Goal: Task Accomplishment & Management: Manage account settings

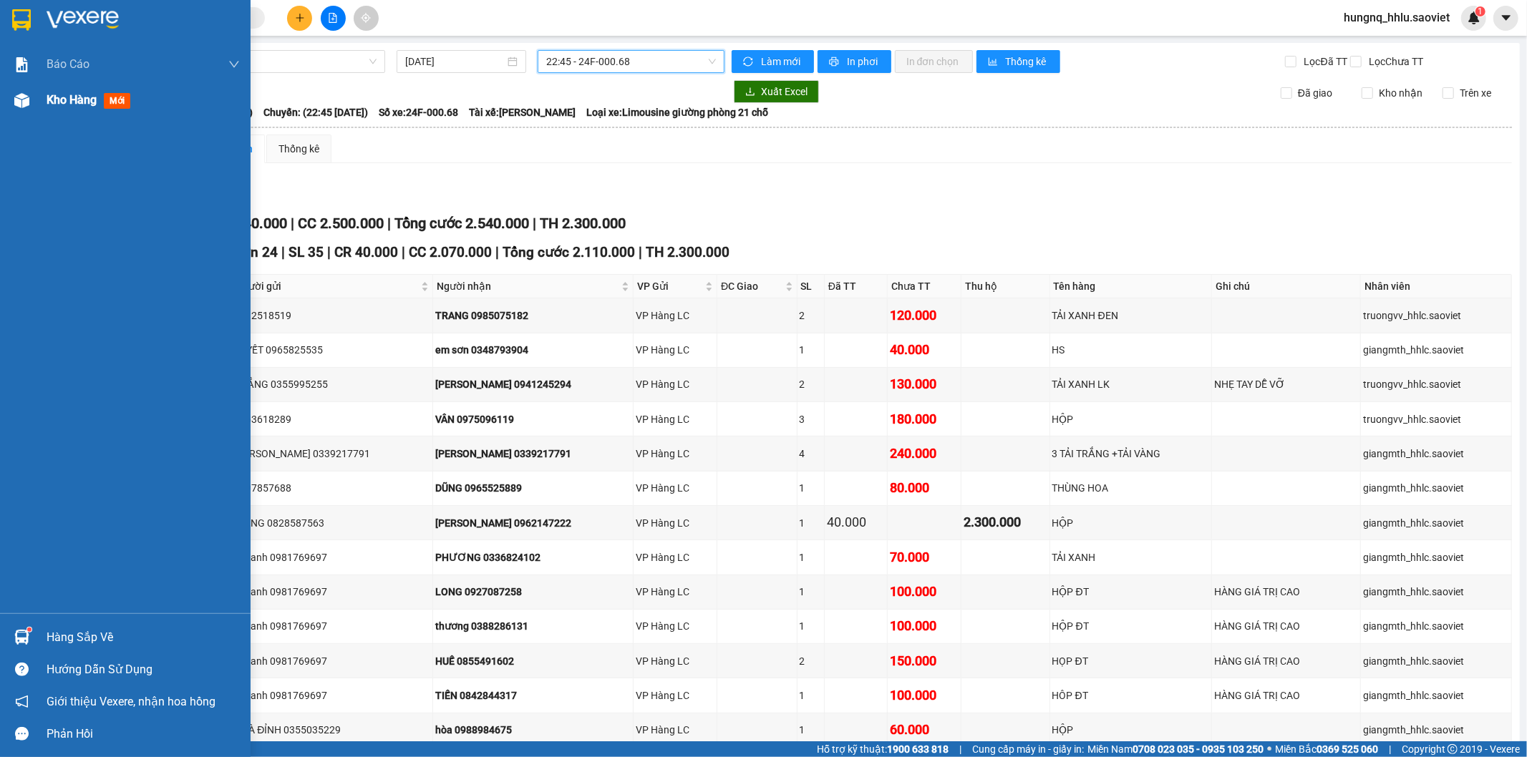
click at [83, 99] on span "Kho hàng" at bounding box center [72, 100] width 50 height 14
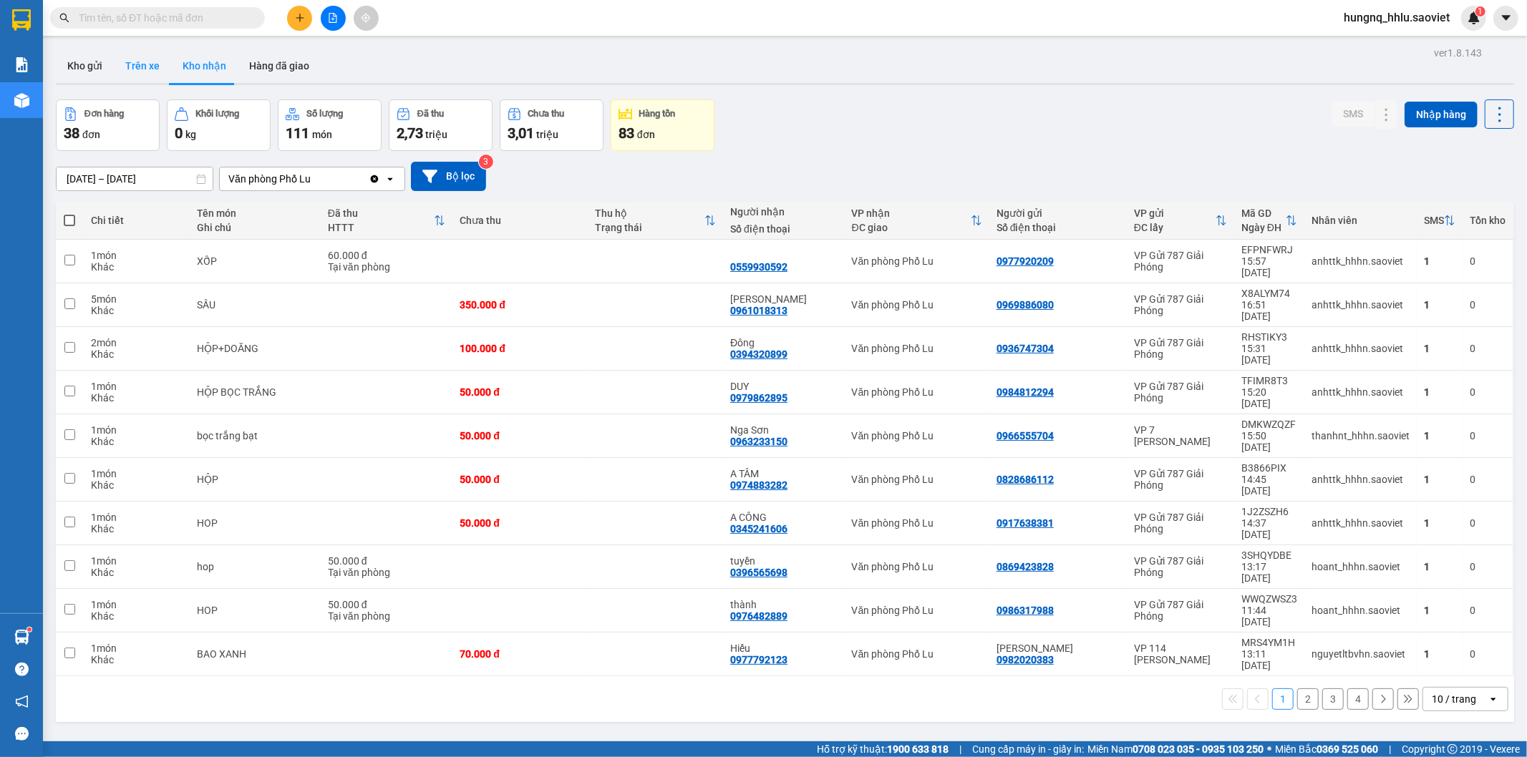
click at [145, 56] on button "Trên xe" at bounding box center [142, 66] width 57 height 34
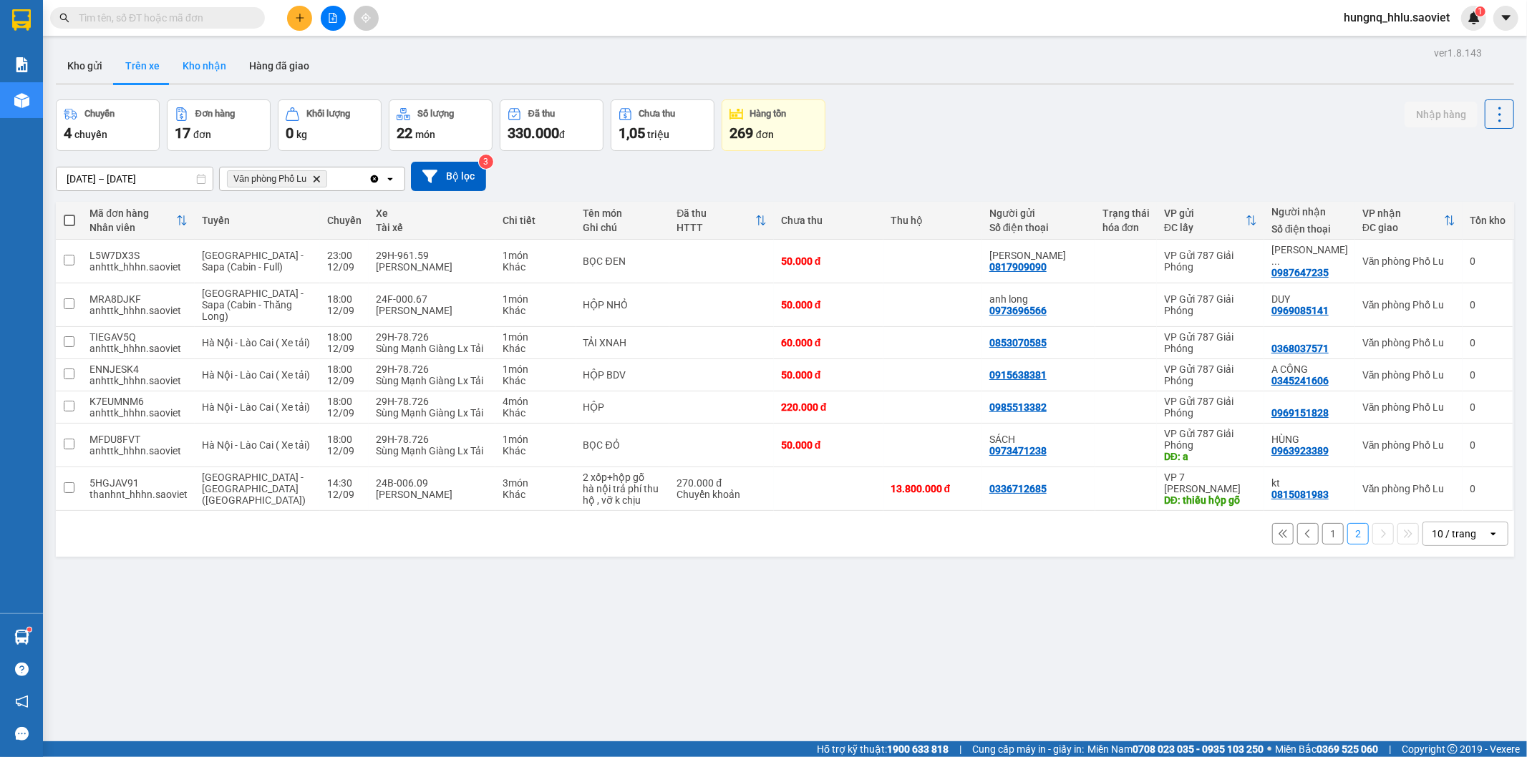
click at [190, 66] on button "Kho nhận" at bounding box center [204, 66] width 67 height 34
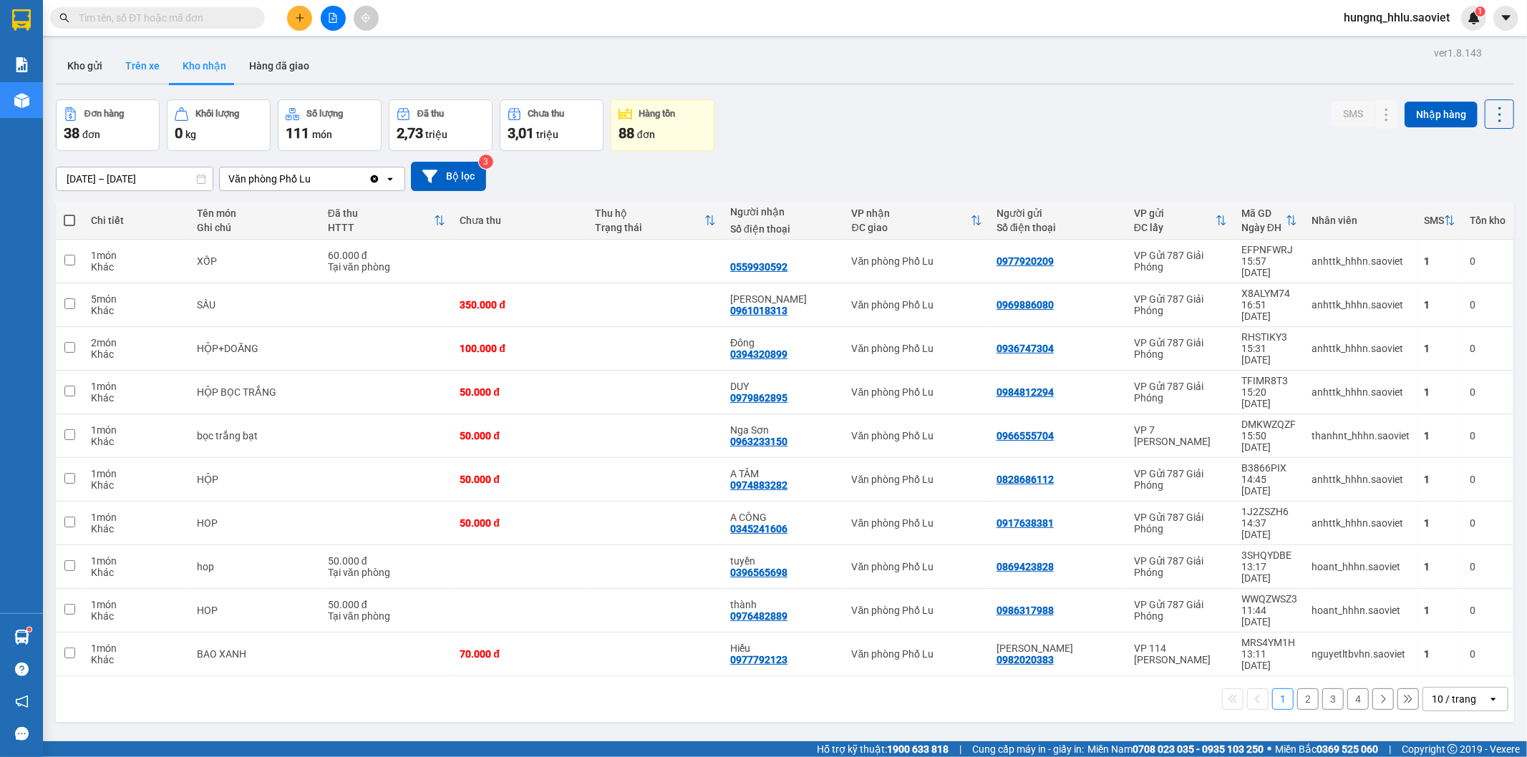
click at [160, 64] on button "Trên xe" at bounding box center [142, 66] width 57 height 34
type input "[DATE] – [DATE]"
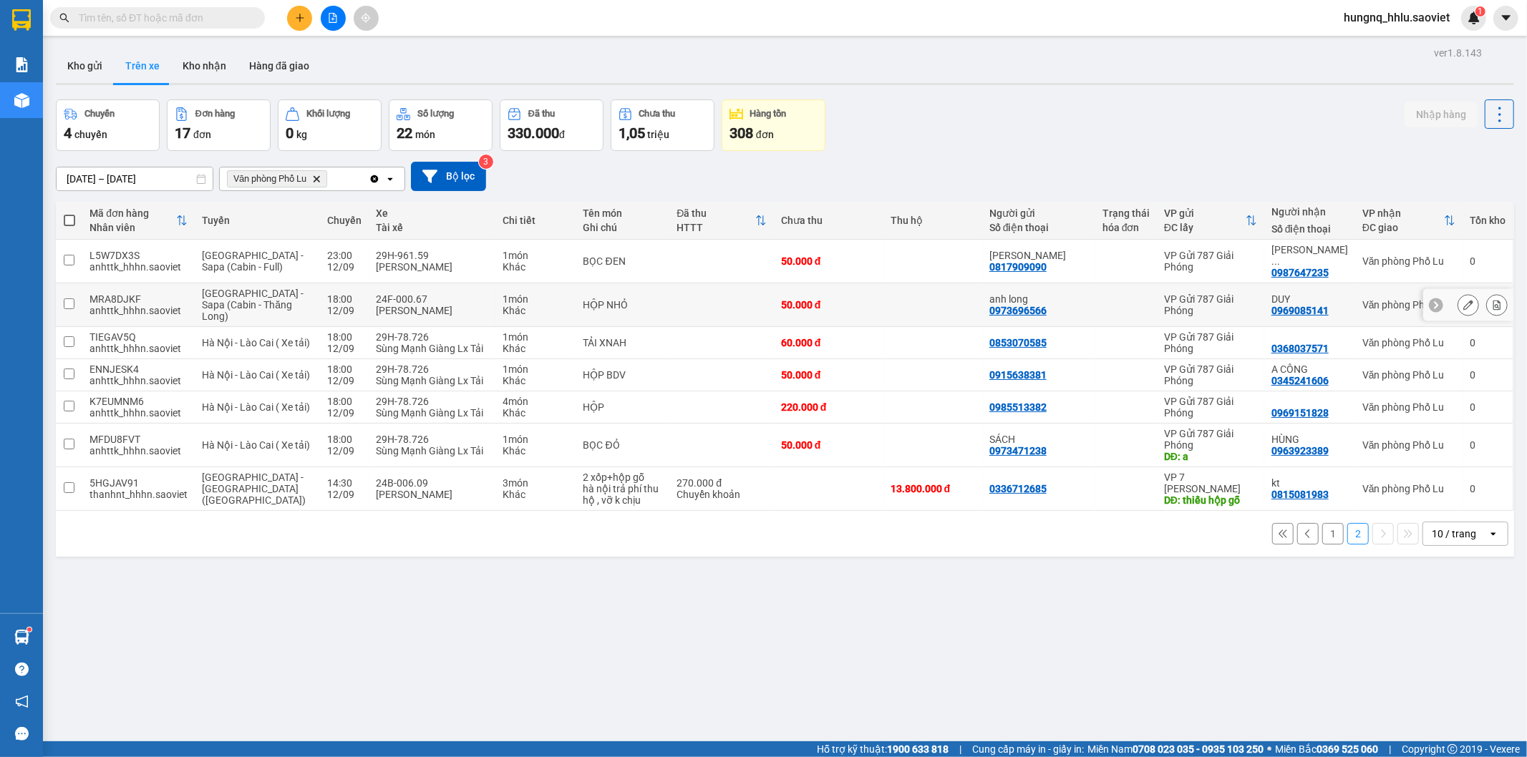
click at [369, 286] on td "24F-000.67 [PERSON_NAME]" at bounding box center [432, 305] width 126 height 44
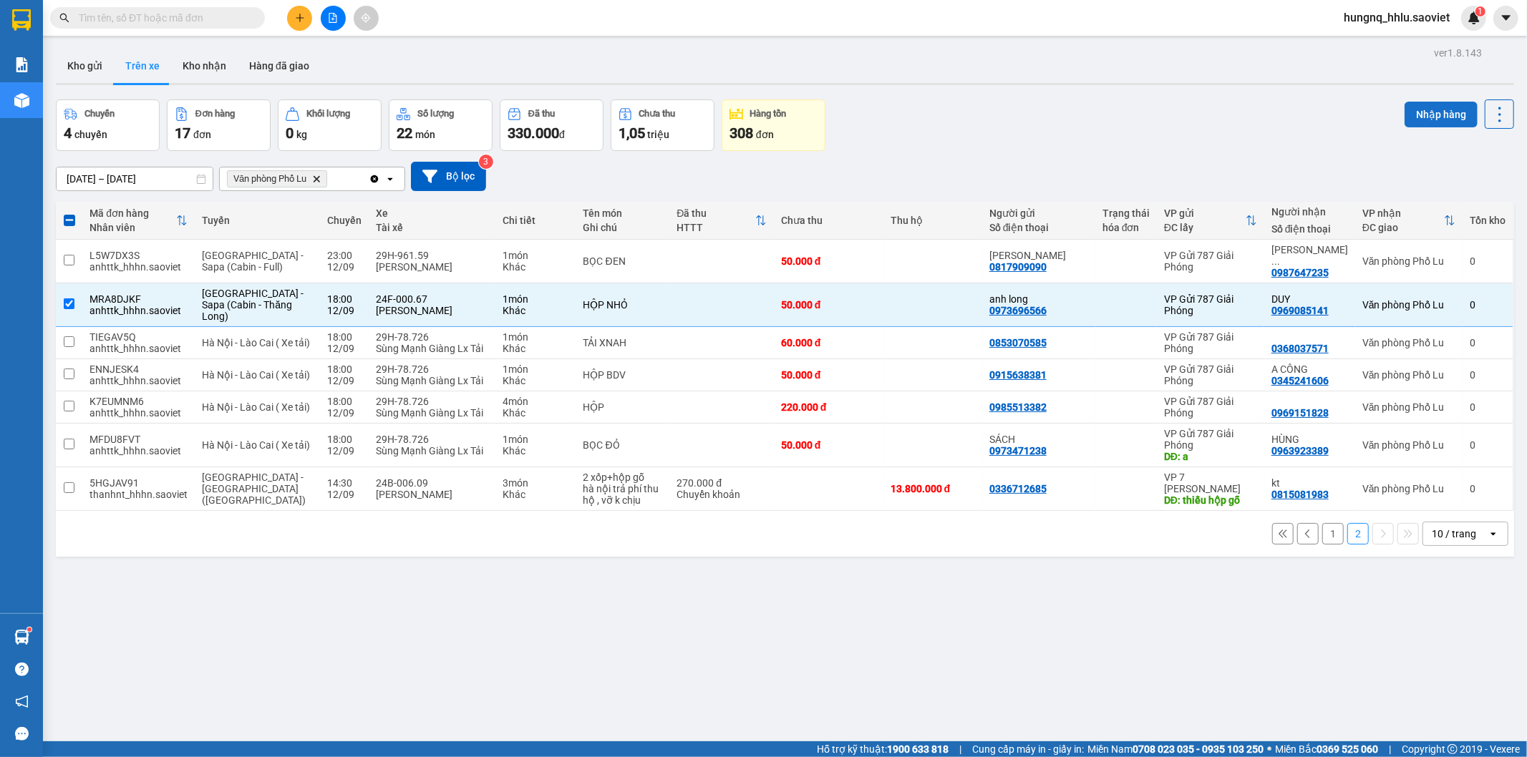
click at [1408, 112] on button "Nhập hàng" at bounding box center [1440, 115] width 73 height 26
checkbox input "false"
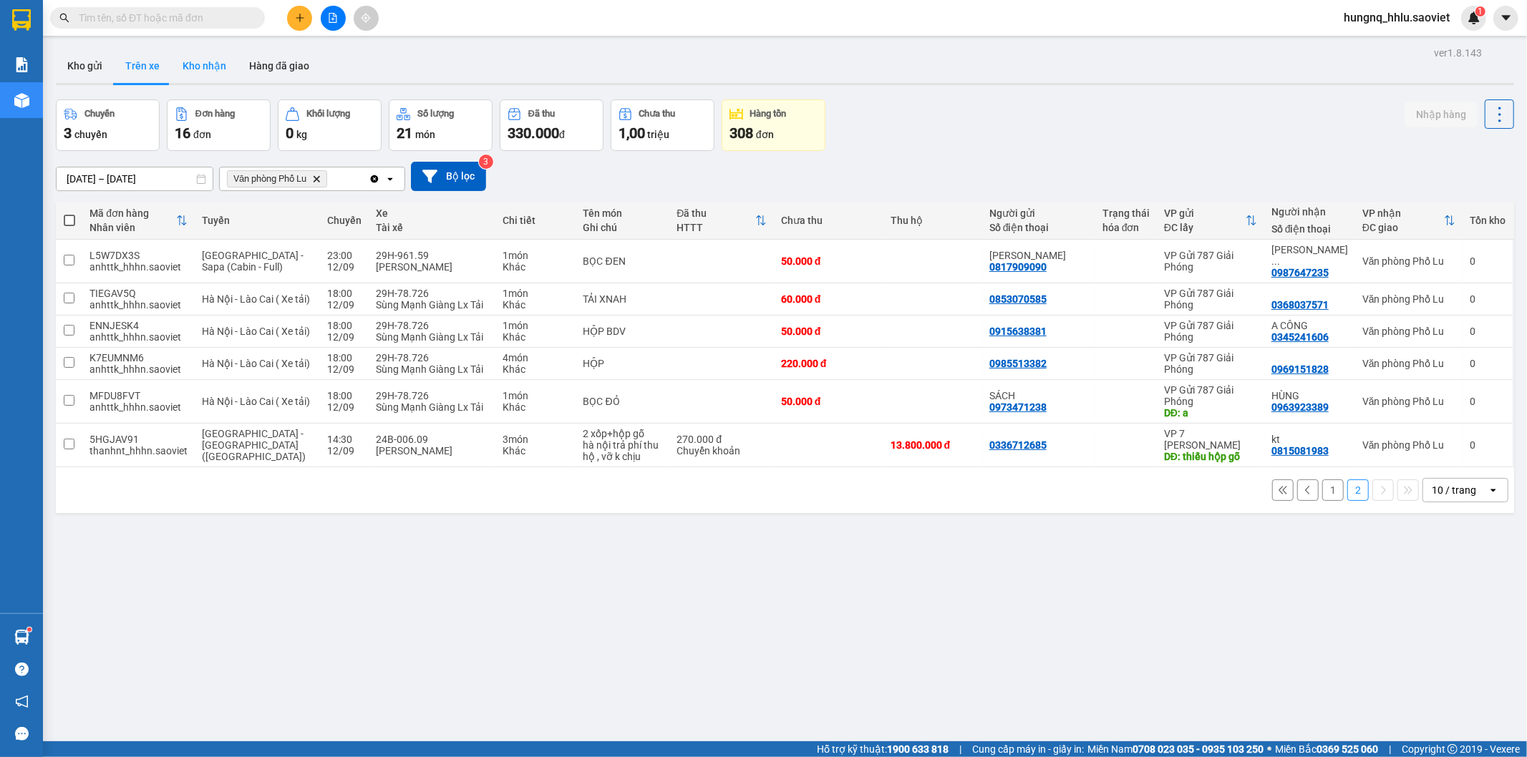
click at [213, 68] on button "Kho nhận" at bounding box center [204, 66] width 67 height 34
type input "[DATE] – [DATE]"
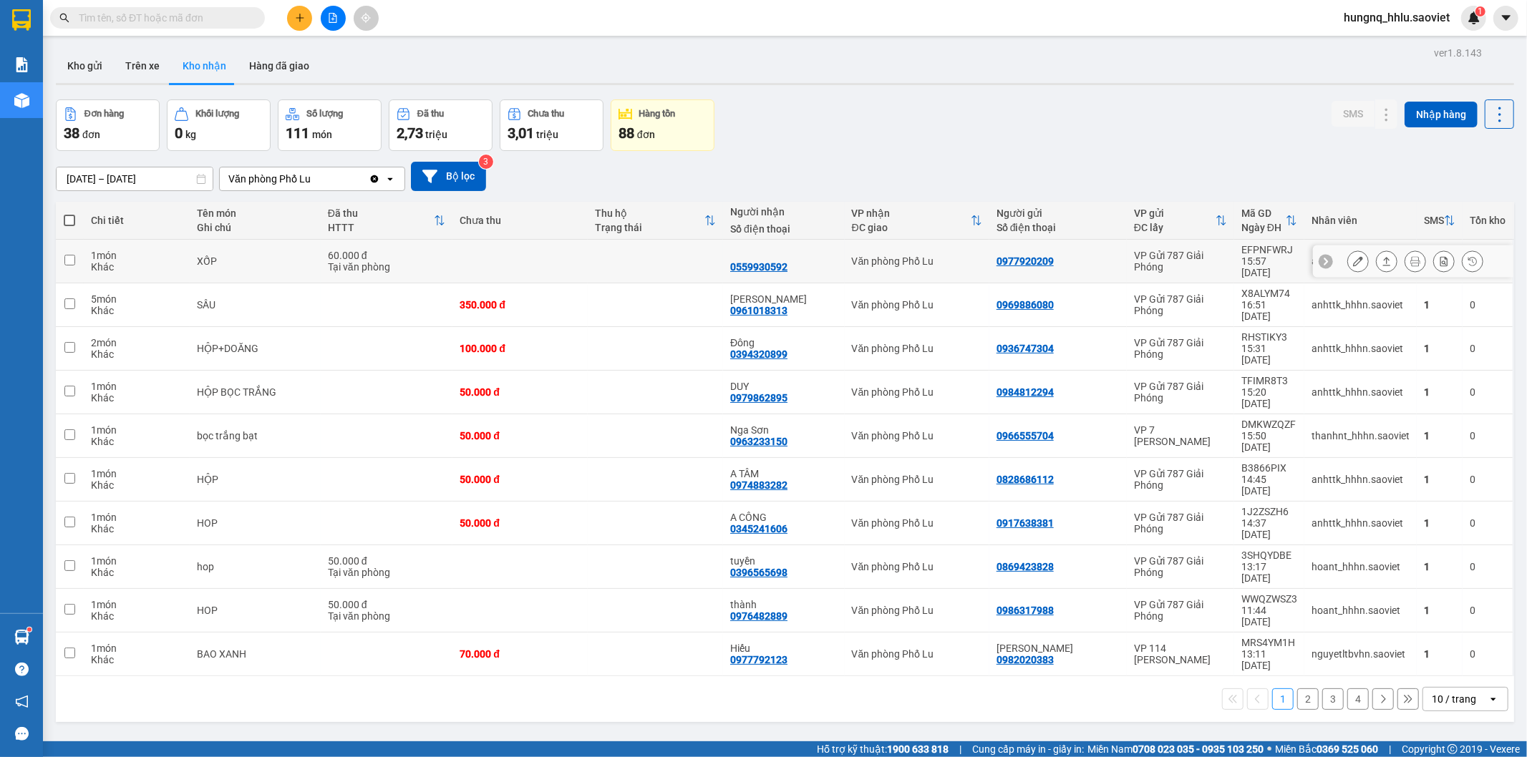
click at [168, 252] on div "1 món" at bounding box center [137, 255] width 92 height 11
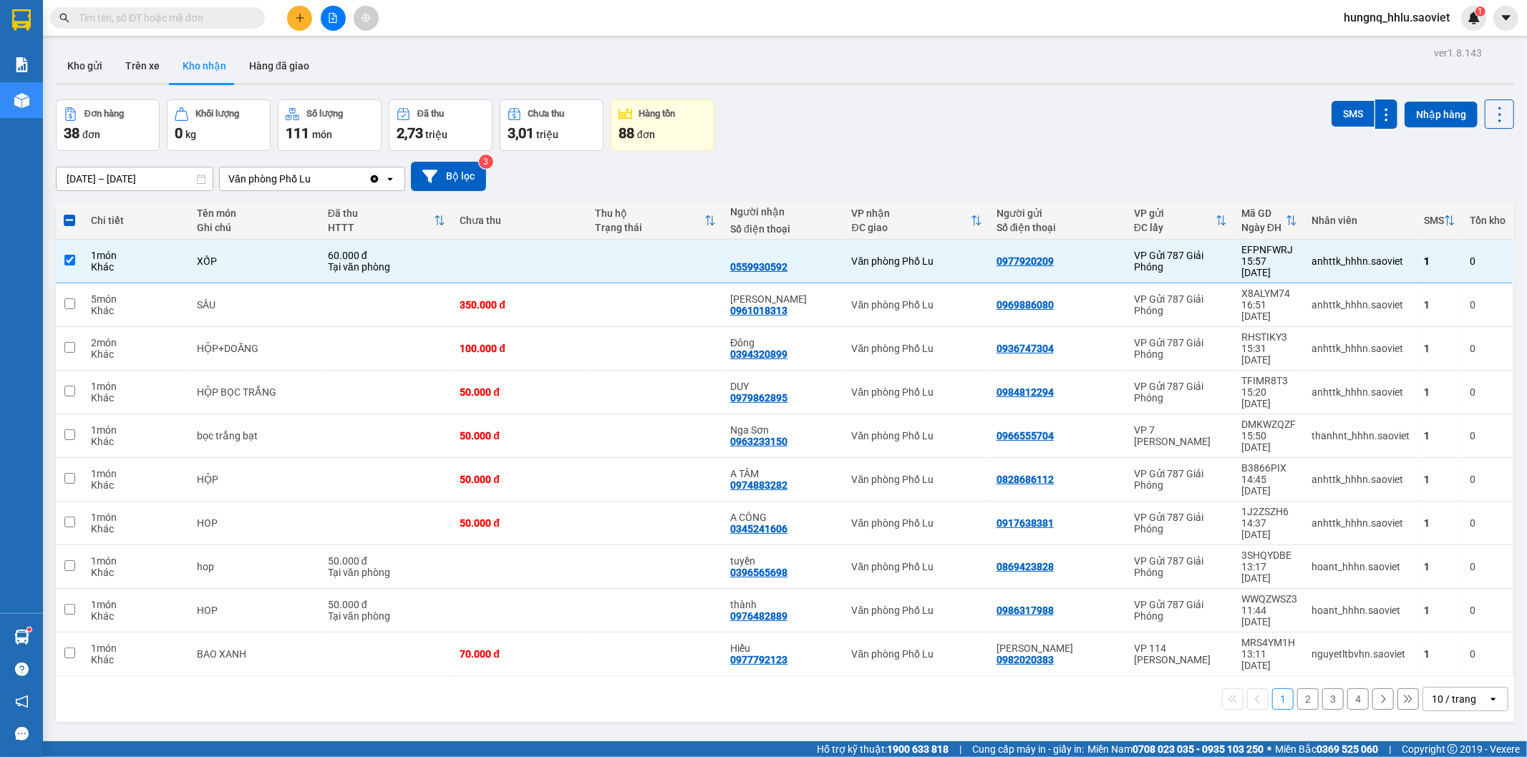
click at [1297, 689] on button "2" at bounding box center [1307, 699] width 21 height 21
checkbox input "false"
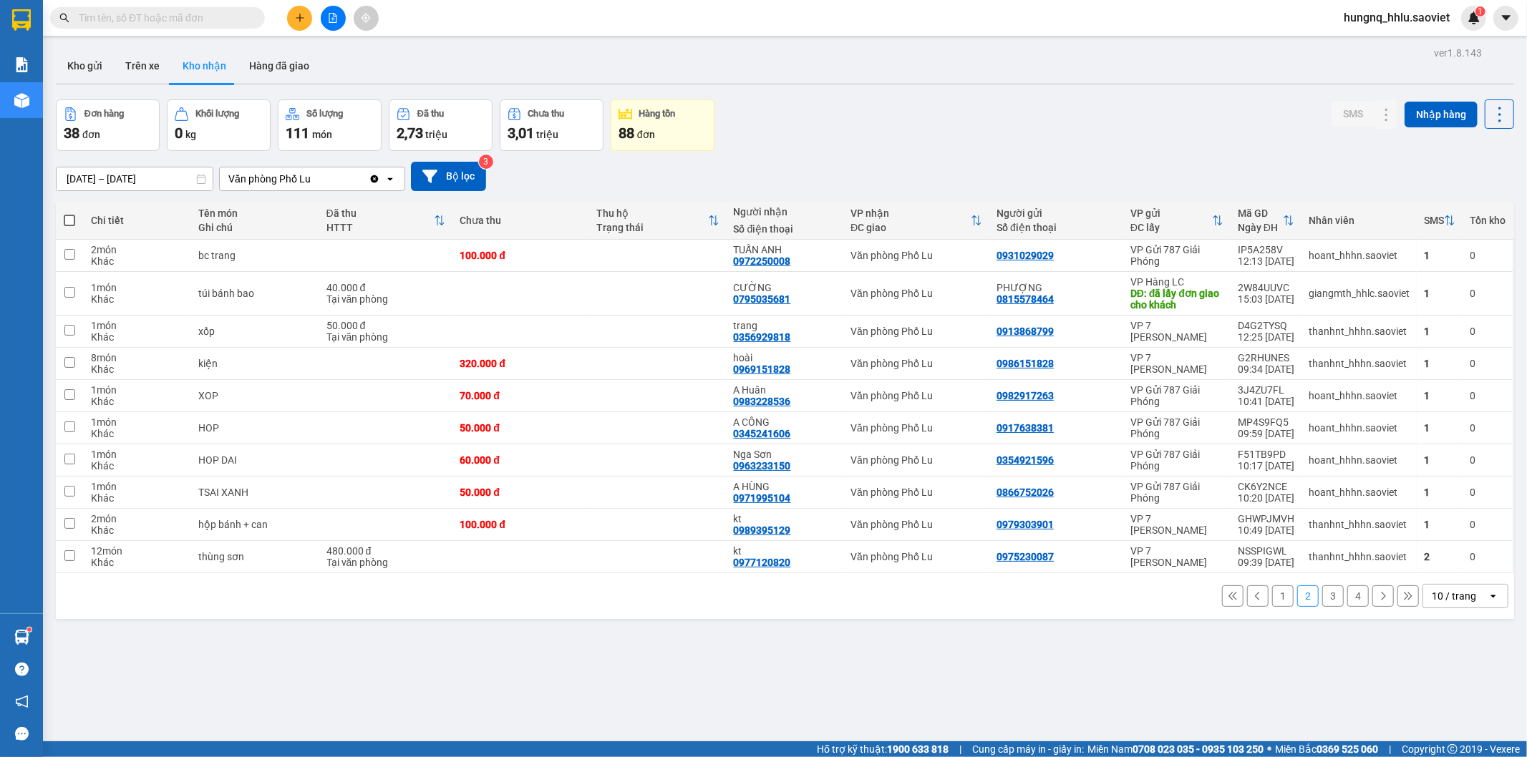
click at [1276, 596] on button "1" at bounding box center [1282, 596] width 21 height 21
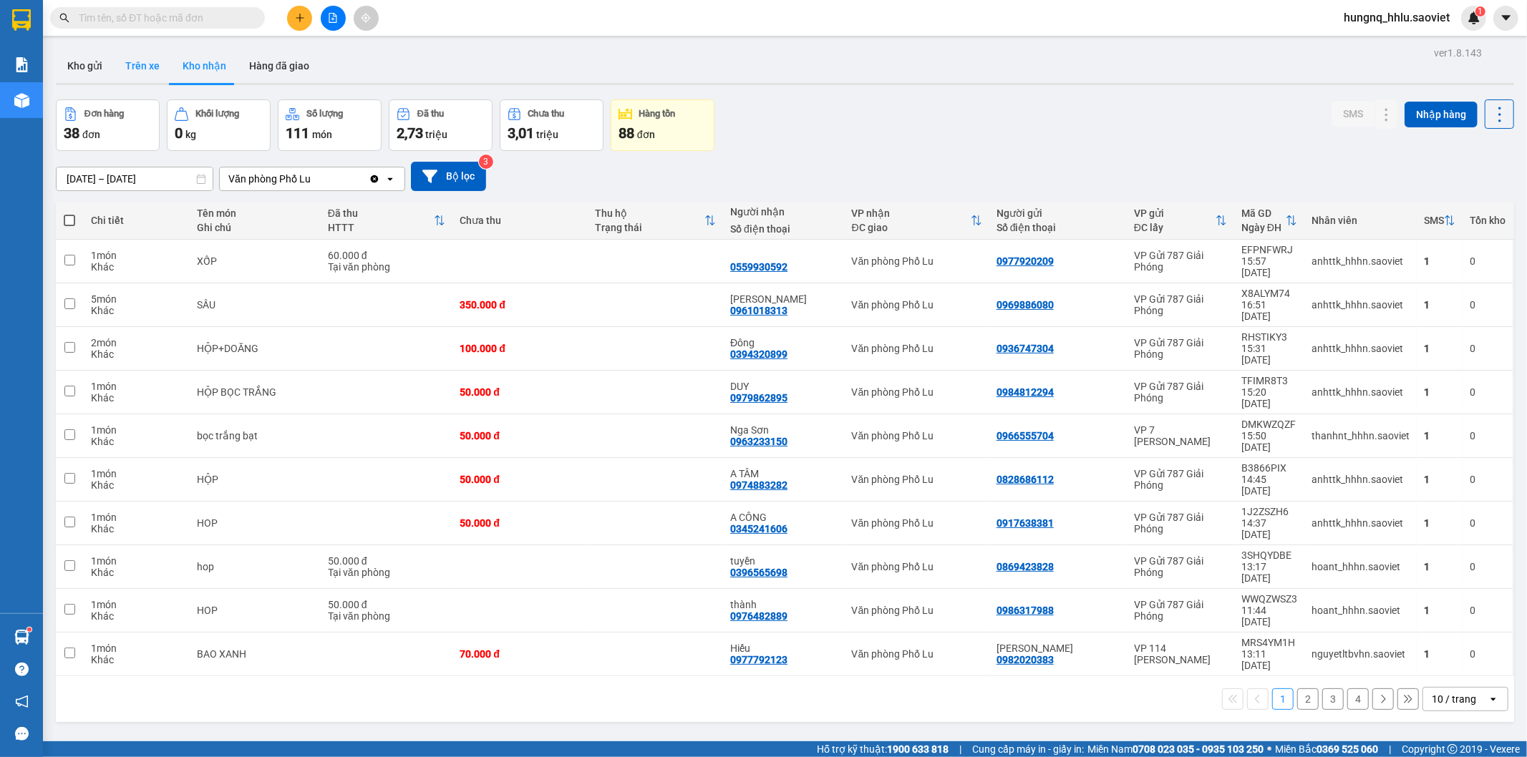
click at [148, 69] on button "Trên xe" at bounding box center [142, 66] width 57 height 34
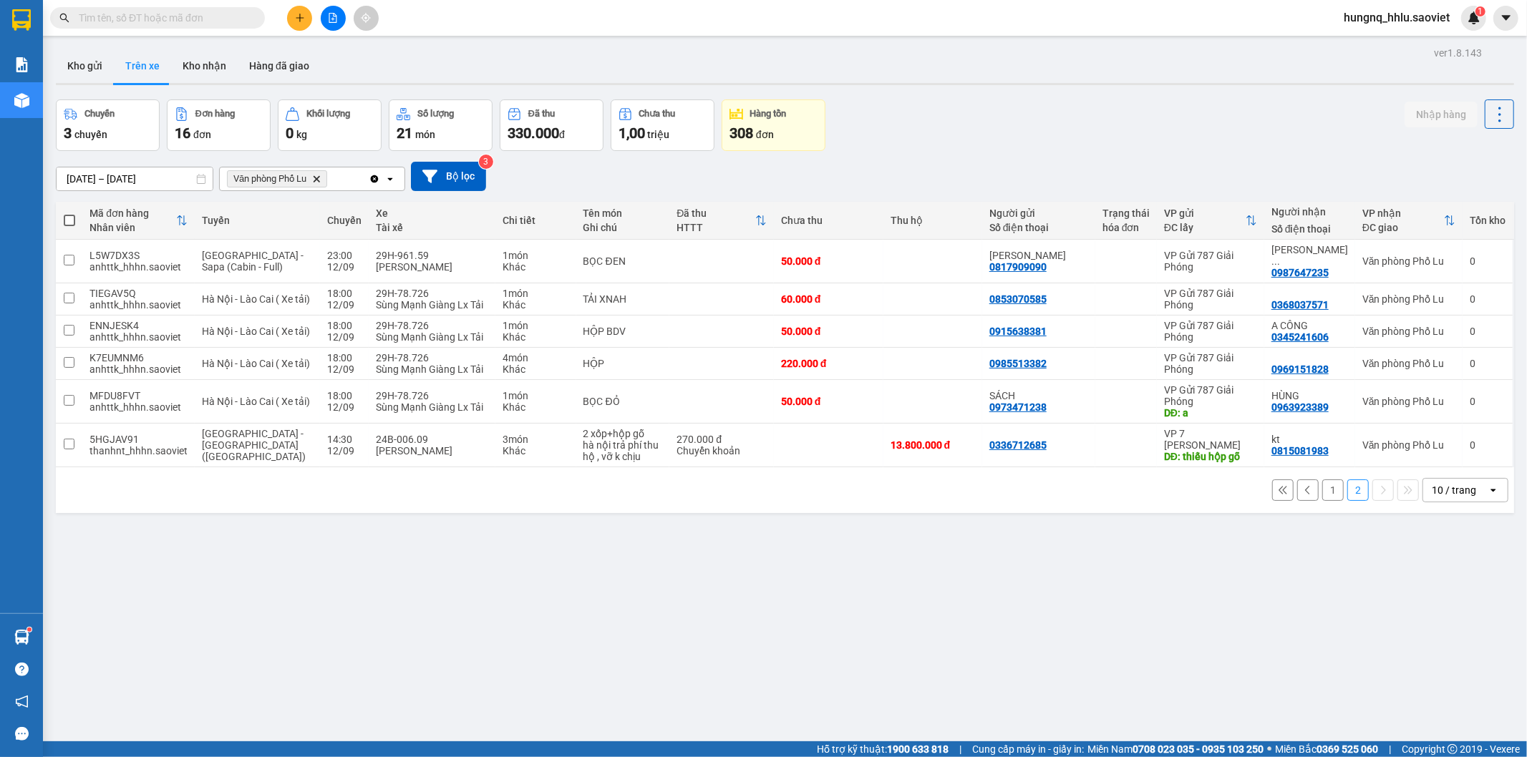
click at [1322, 480] on button "1" at bounding box center [1332, 490] width 21 height 21
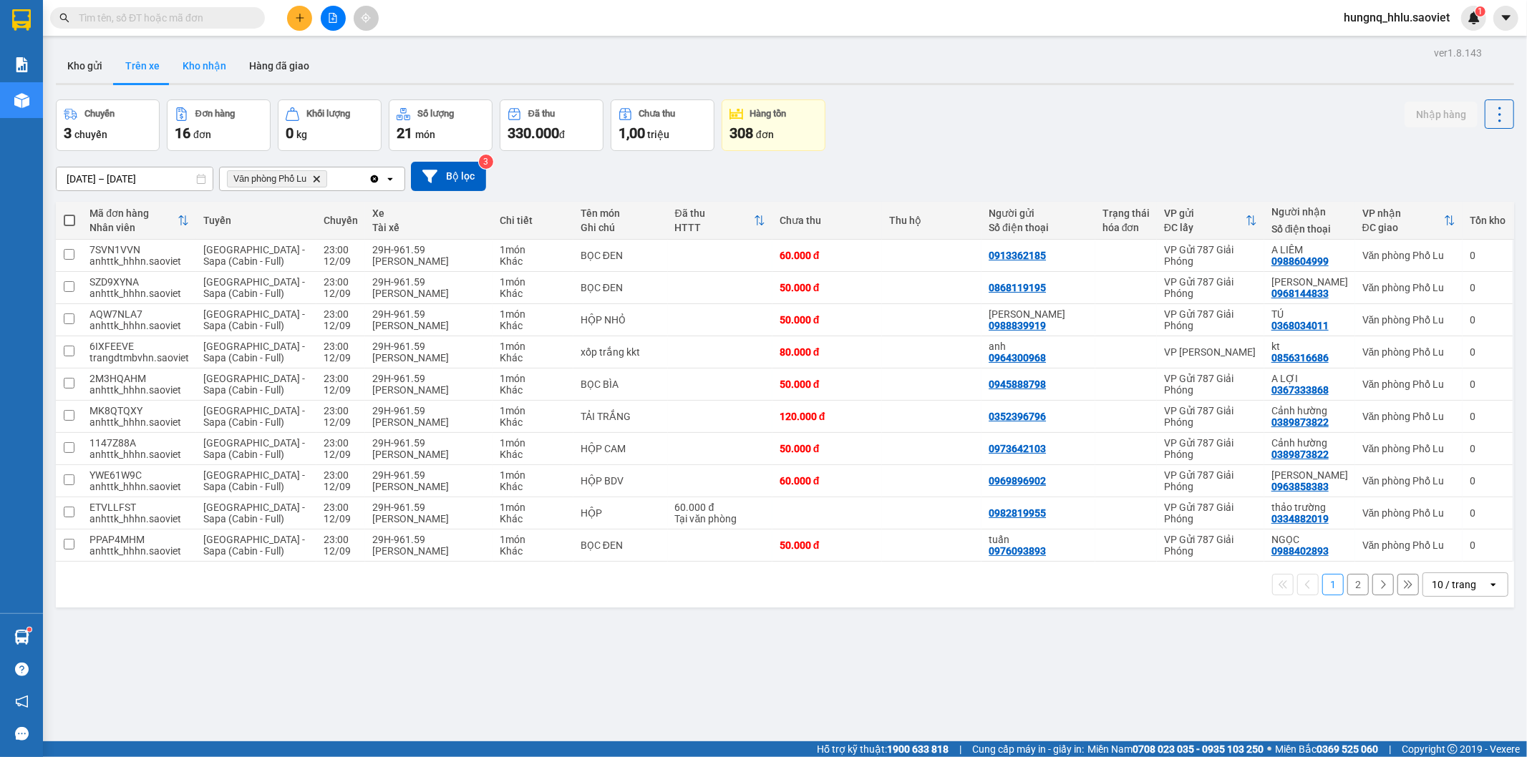
click at [200, 65] on button "Kho nhận" at bounding box center [204, 66] width 67 height 34
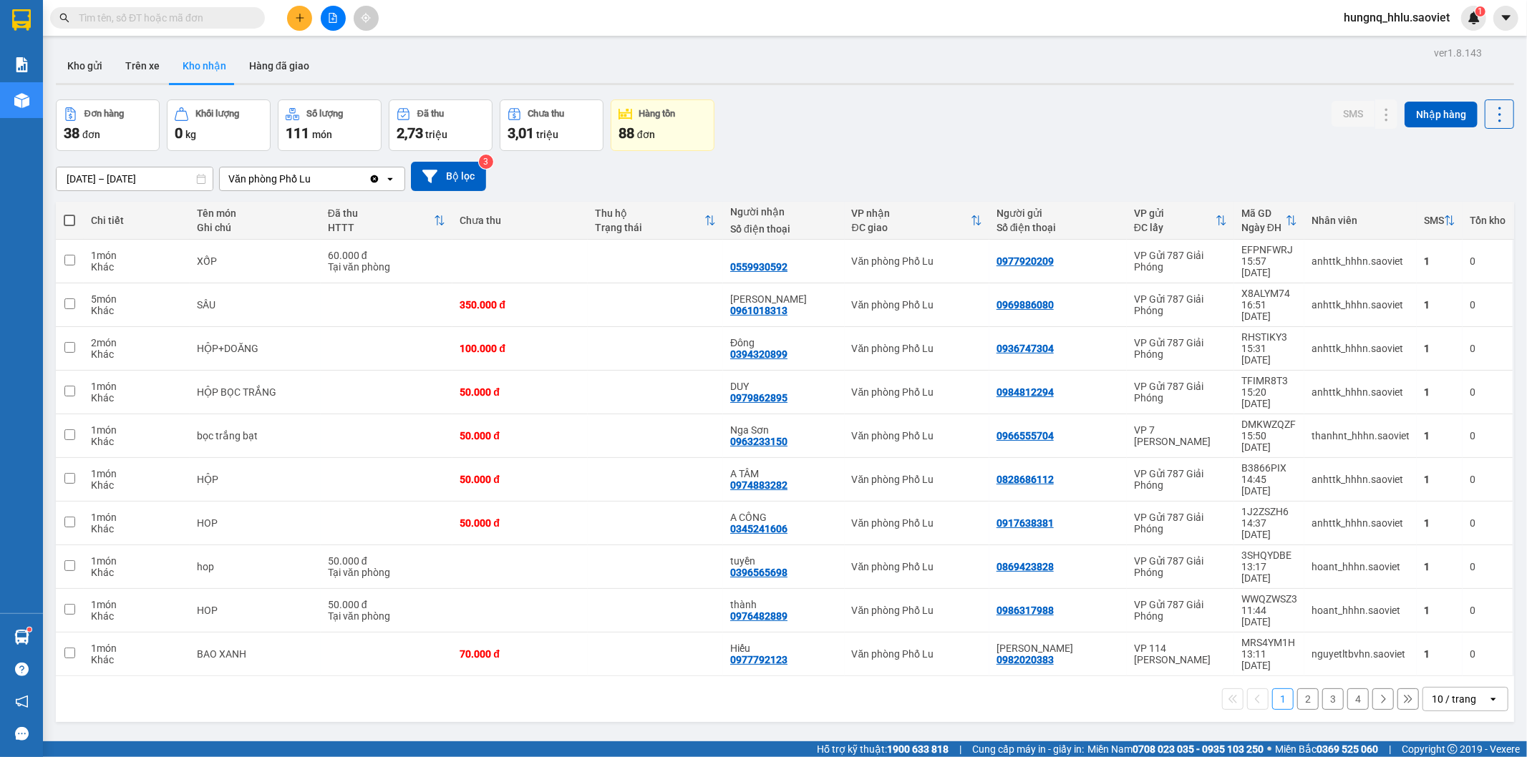
click at [1276, 689] on button "1" at bounding box center [1282, 699] width 21 height 21
click at [168, 180] on input "[DATE] – [DATE]" at bounding box center [135, 179] width 156 height 23
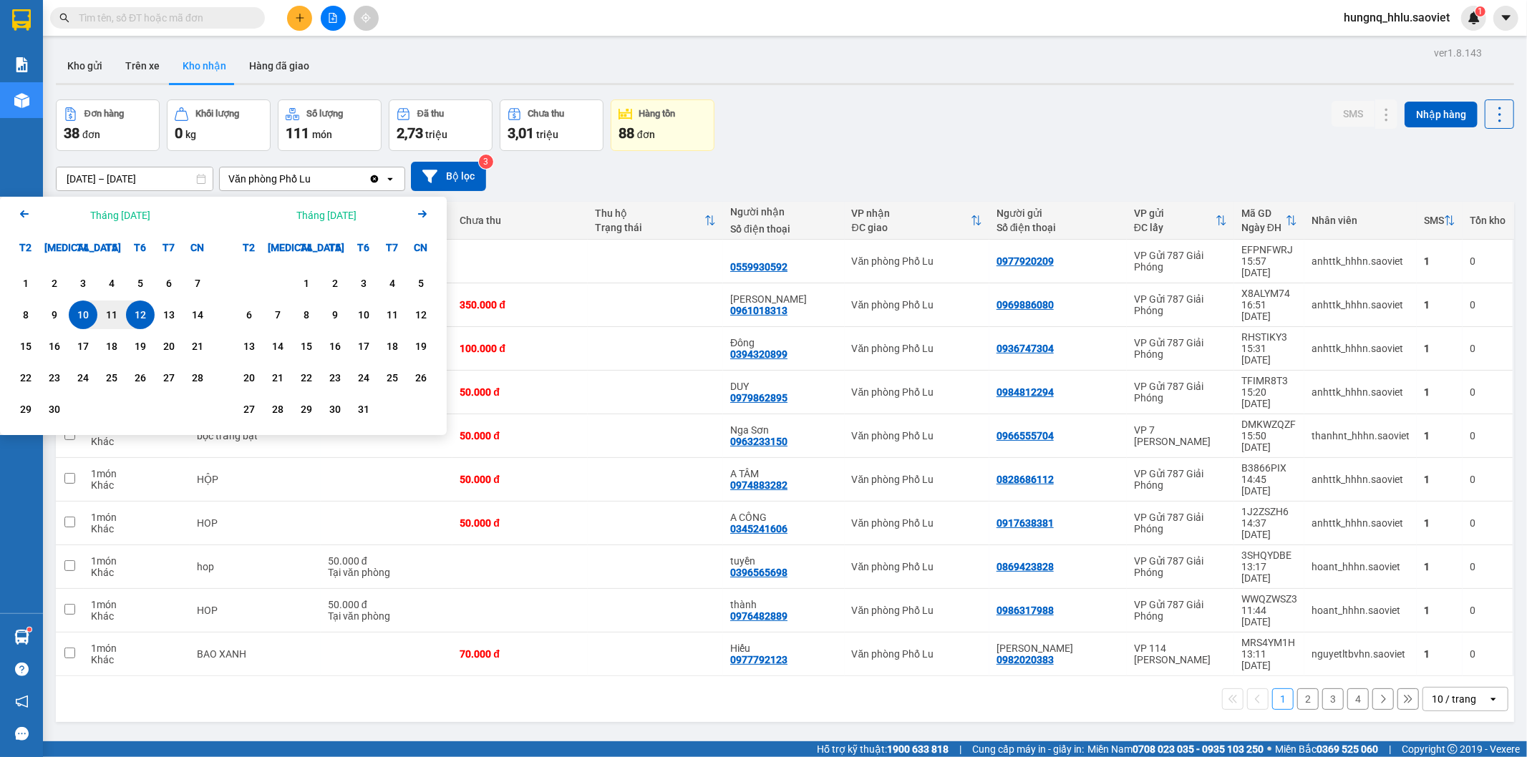
click at [93, 309] on div "10" at bounding box center [83, 315] width 29 height 29
click at [175, 316] on div "13" at bounding box center [169, 314] width 20 height 17
type input "[DATE] – [DATE]"
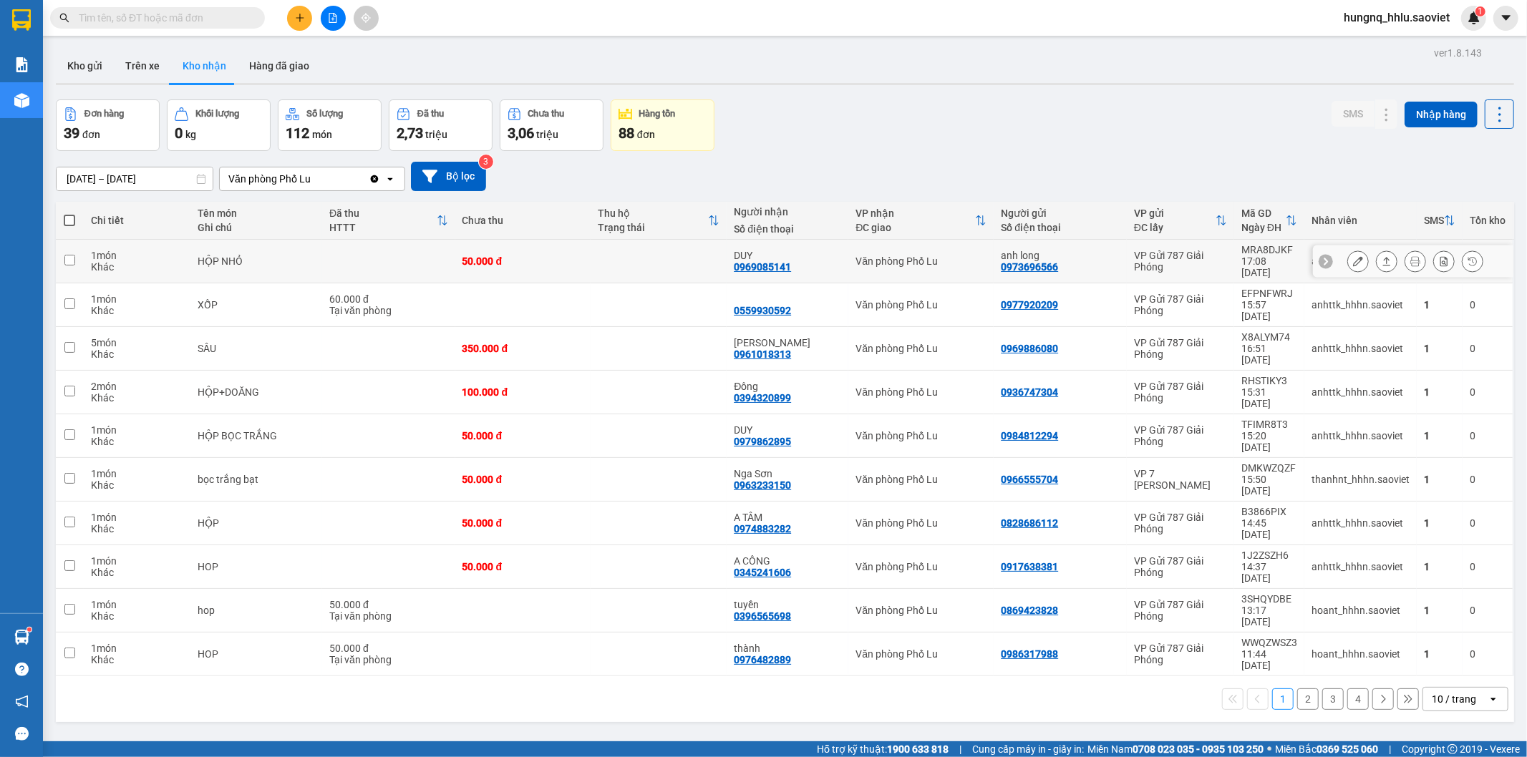
click at [175, 261] on div "Khác" at bounding box center [137, 266] width 92 height 11
checkbox input "true"
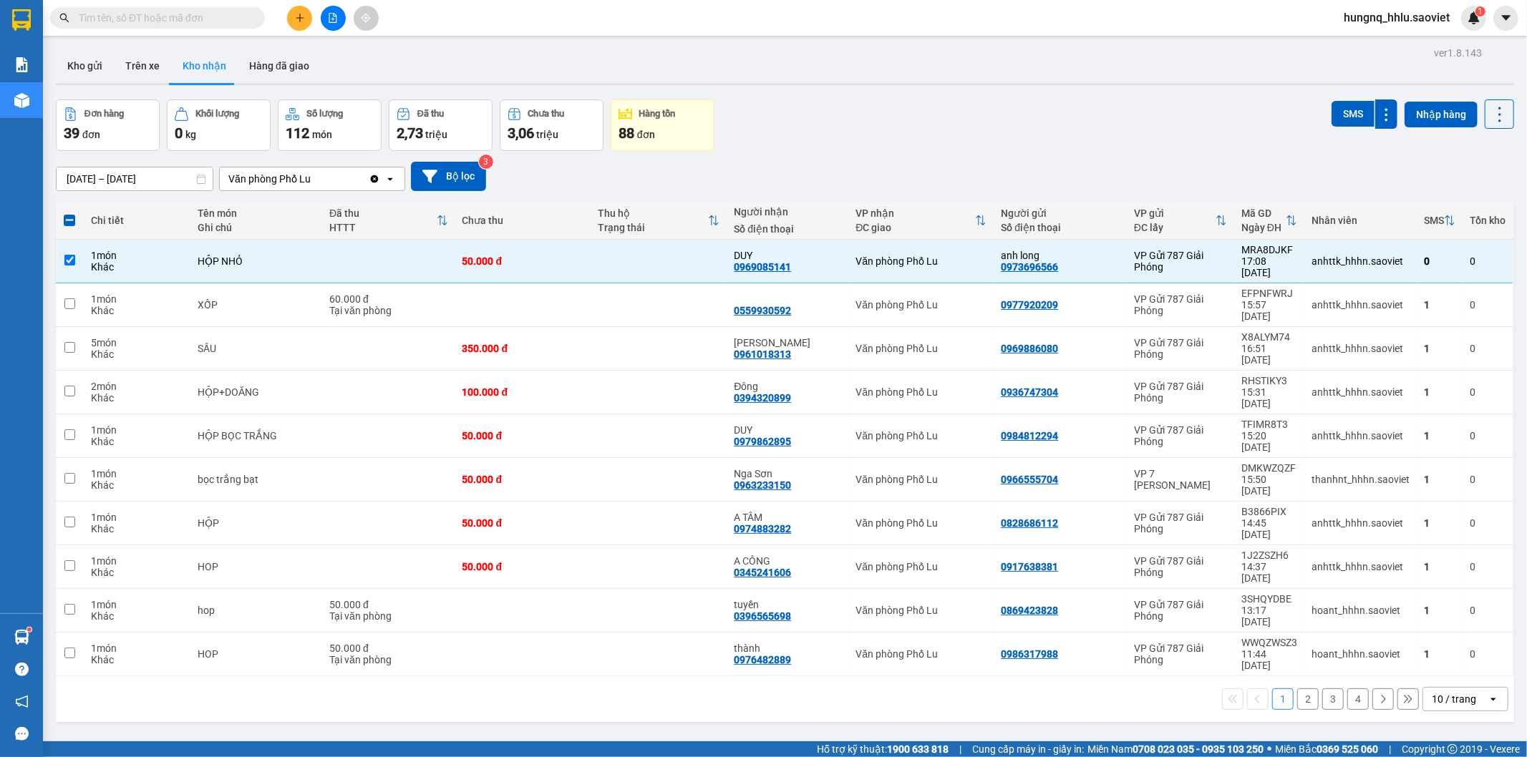
click at [1319, 118] on div "Đơn hàng 39 đơn Khối lượng 0 kg Số lượng 112 món Đã thu 2,73 triệu Chưa thu 3,0…" at bounding box center [785, 126] width 1458 height 52
click at [1334, 125] on button "SMS" at bounding box center [1352, 114] width 43 height 26
click at [132, 68] on button "Trên xe" at bounding box center [142, 66] width 57 height 34
type input "[DATE] – [DATE]"
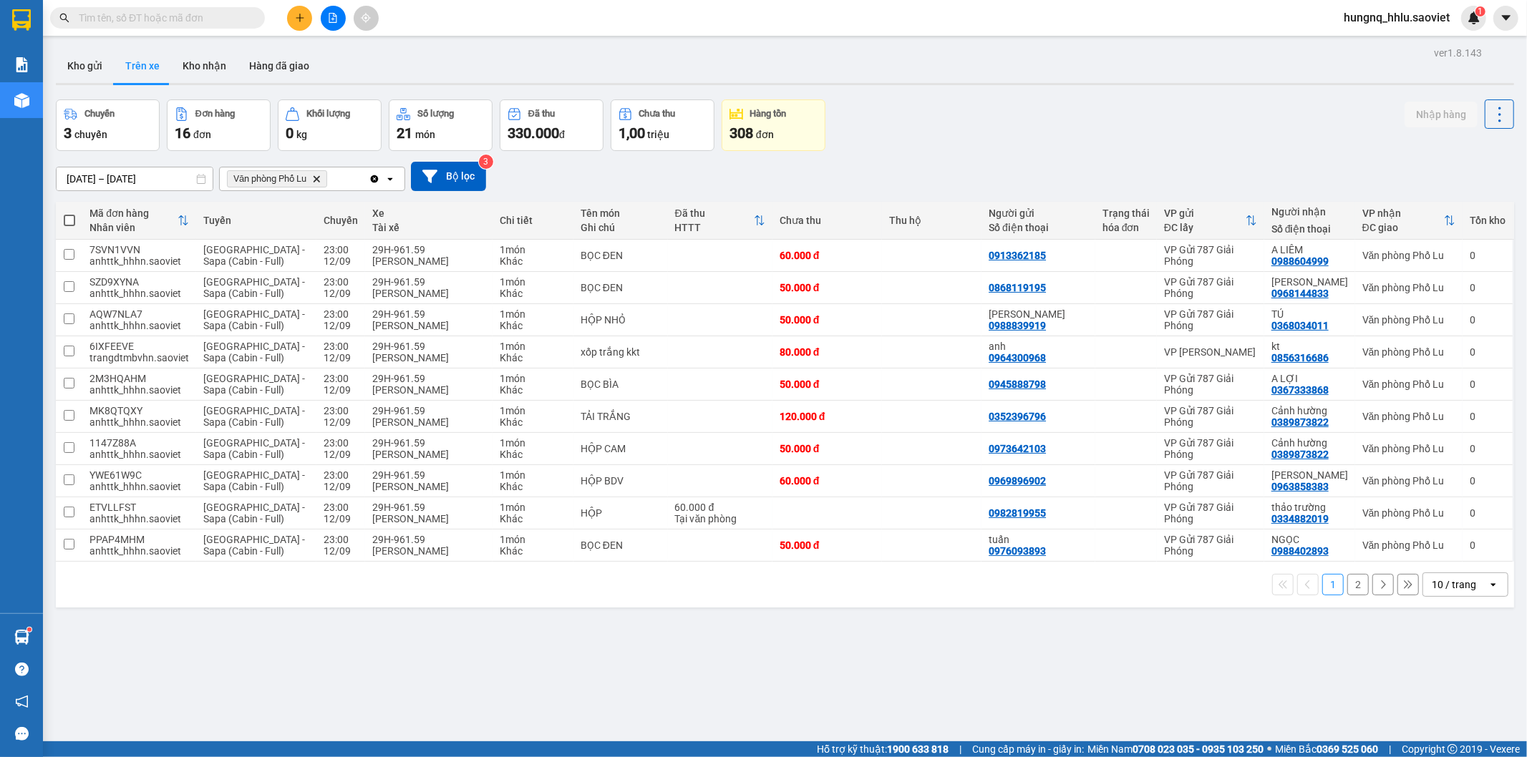
click at [1350, 581] on button "2" at bounding box center [1357, 584] width 21 height 21
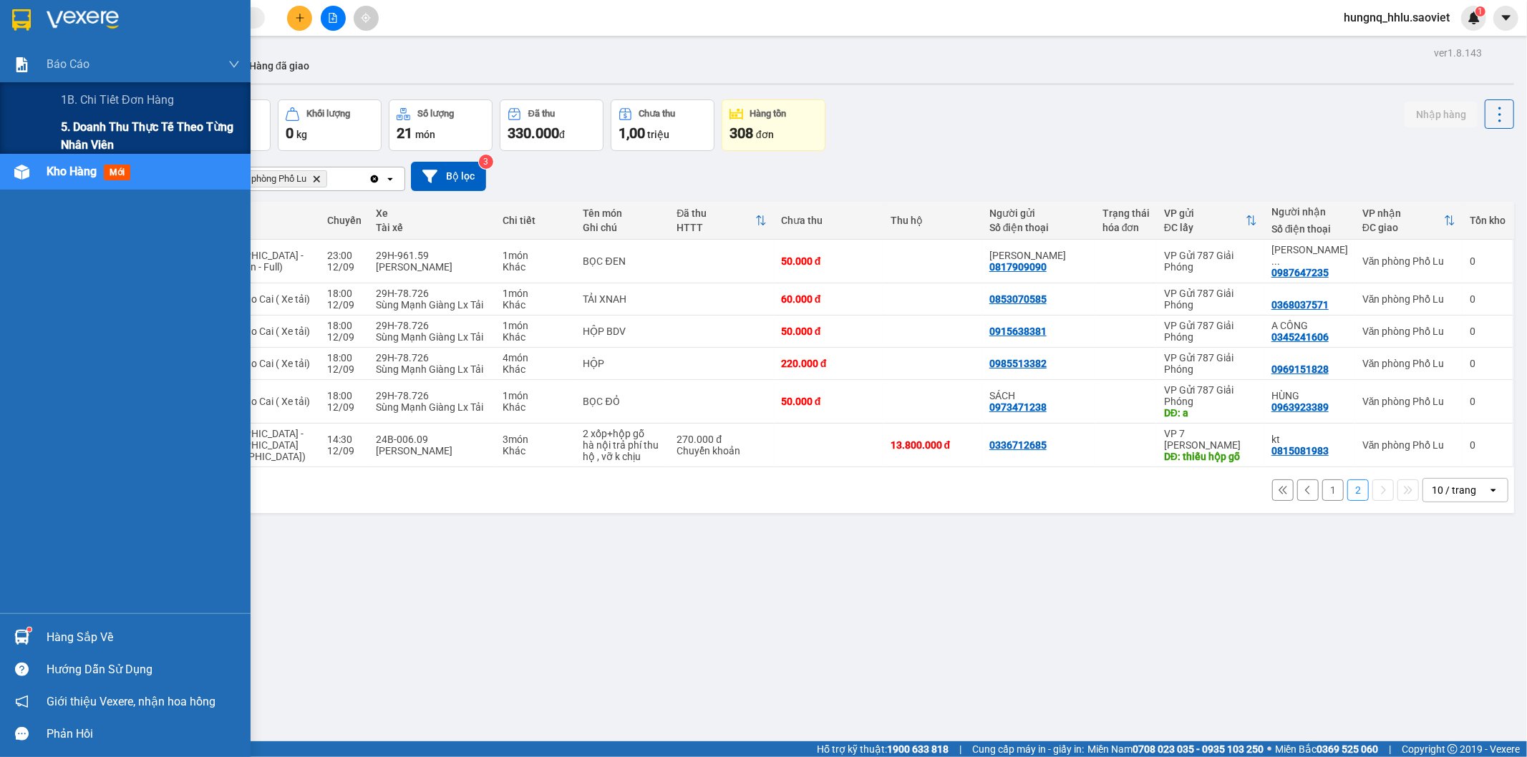
click at [86, 127] on span "5. Doanh thu thực tế theo từng nhân viên" at bounding box center [150, 136] width 179 height 36
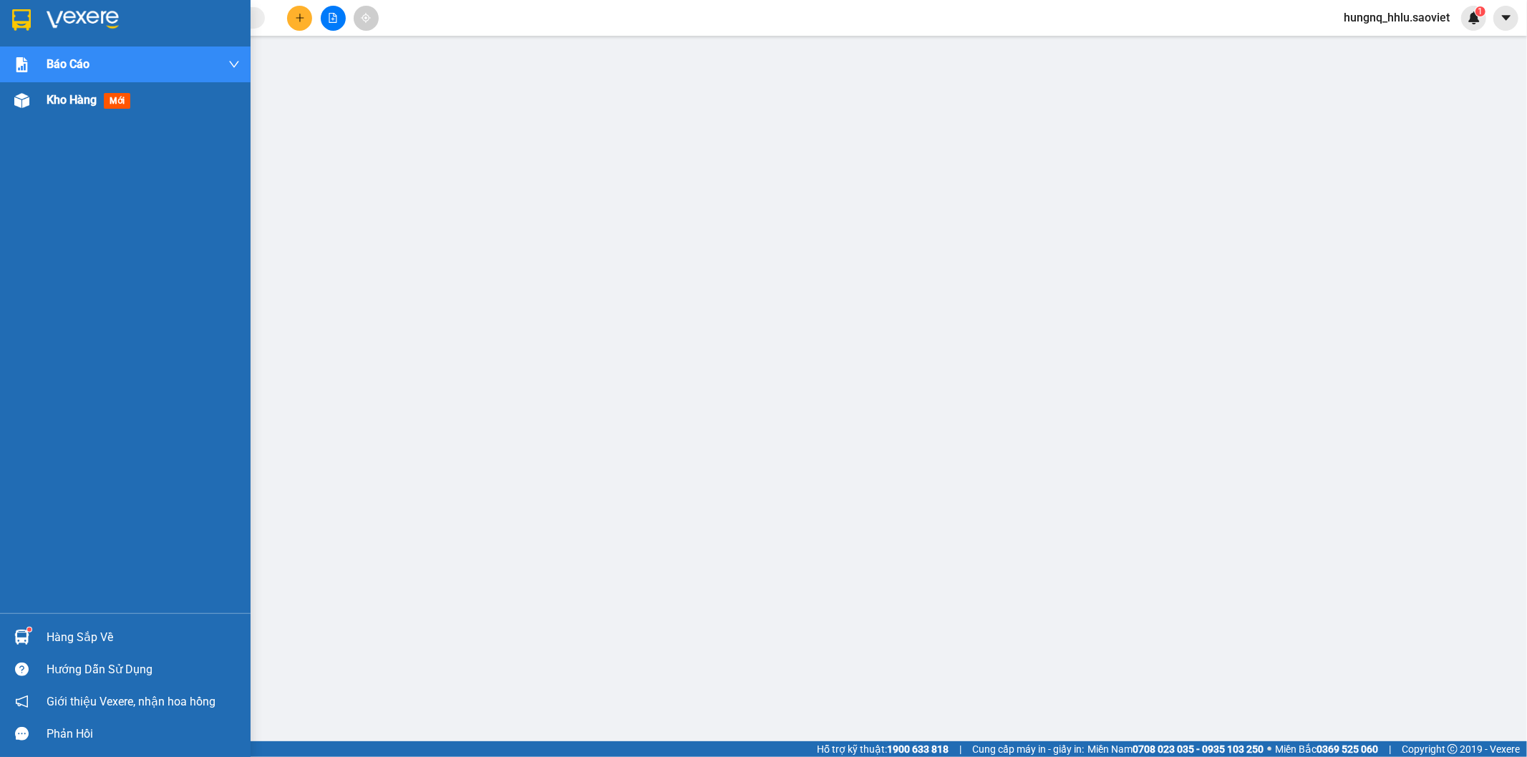
click at [87, 109] on div "Kho hàng mới" at bounding box center [91, 100] width 89 height 18
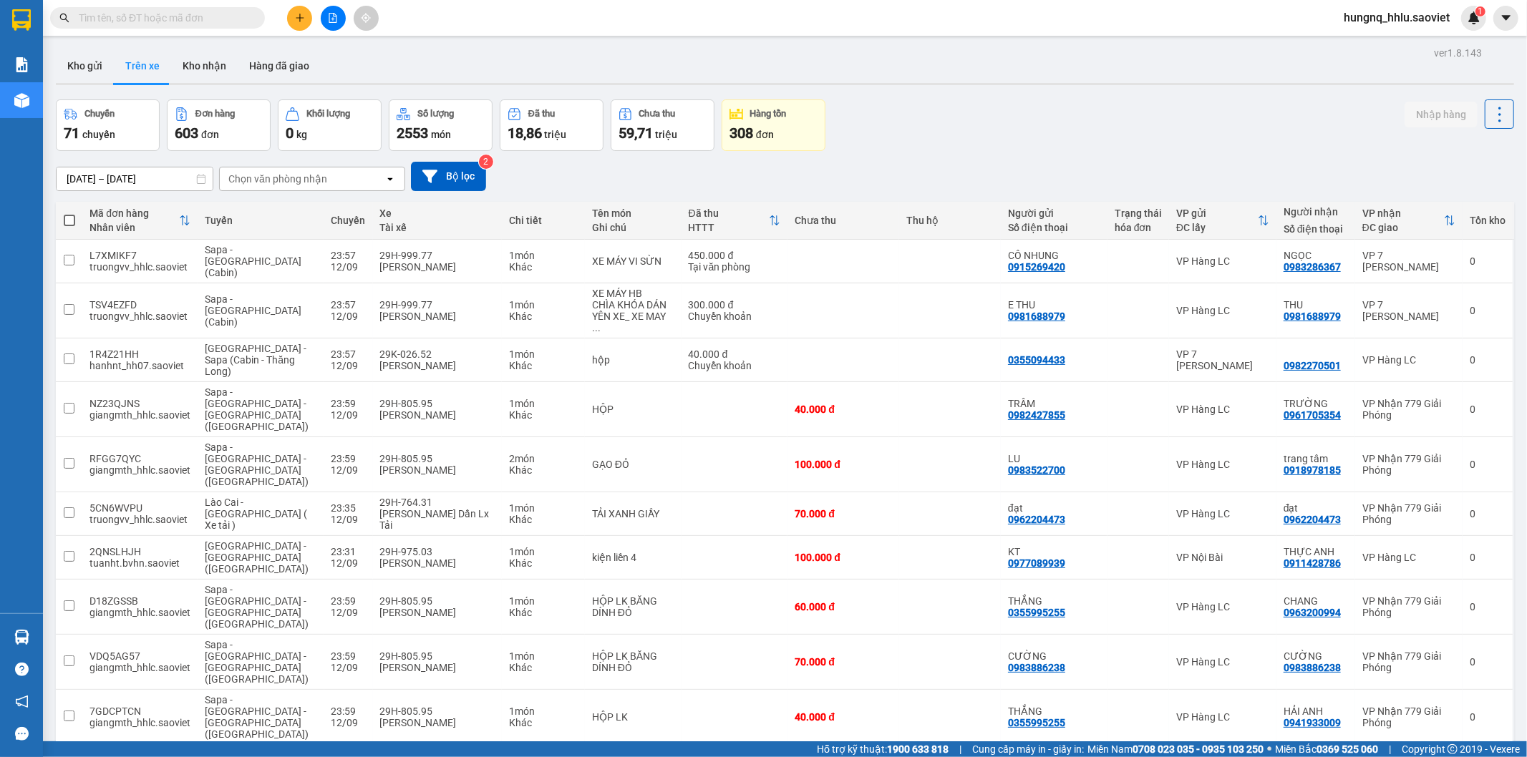
click at [251, 173] on div "Chọn văn phòng nhận" at bounding box center [277, 179] width 99 height 14
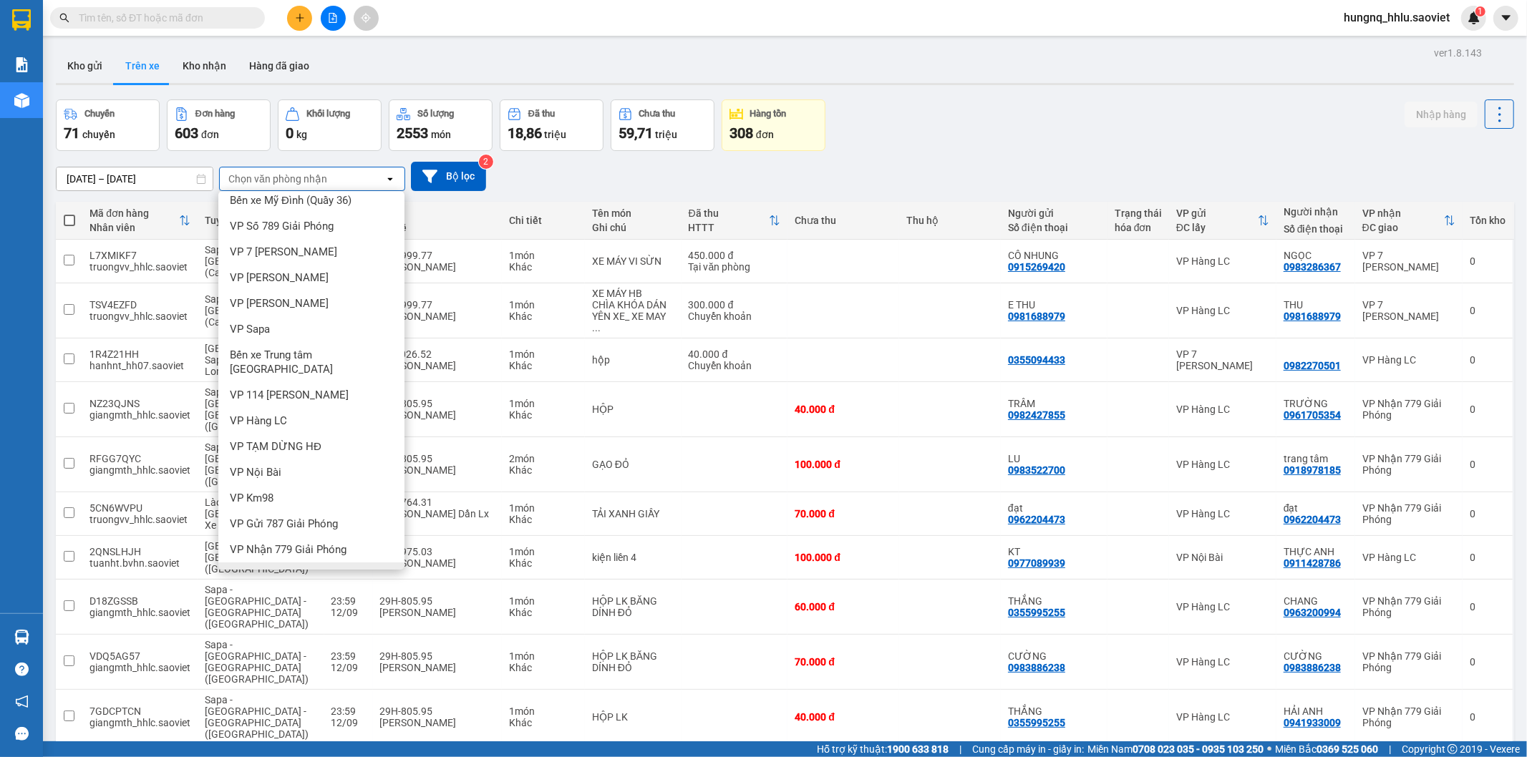
scroll to position [18, 0]
click at [238, 560] on span "Văn phòng Phố Lu" at bounding box center [273, 567] width 87 height 14
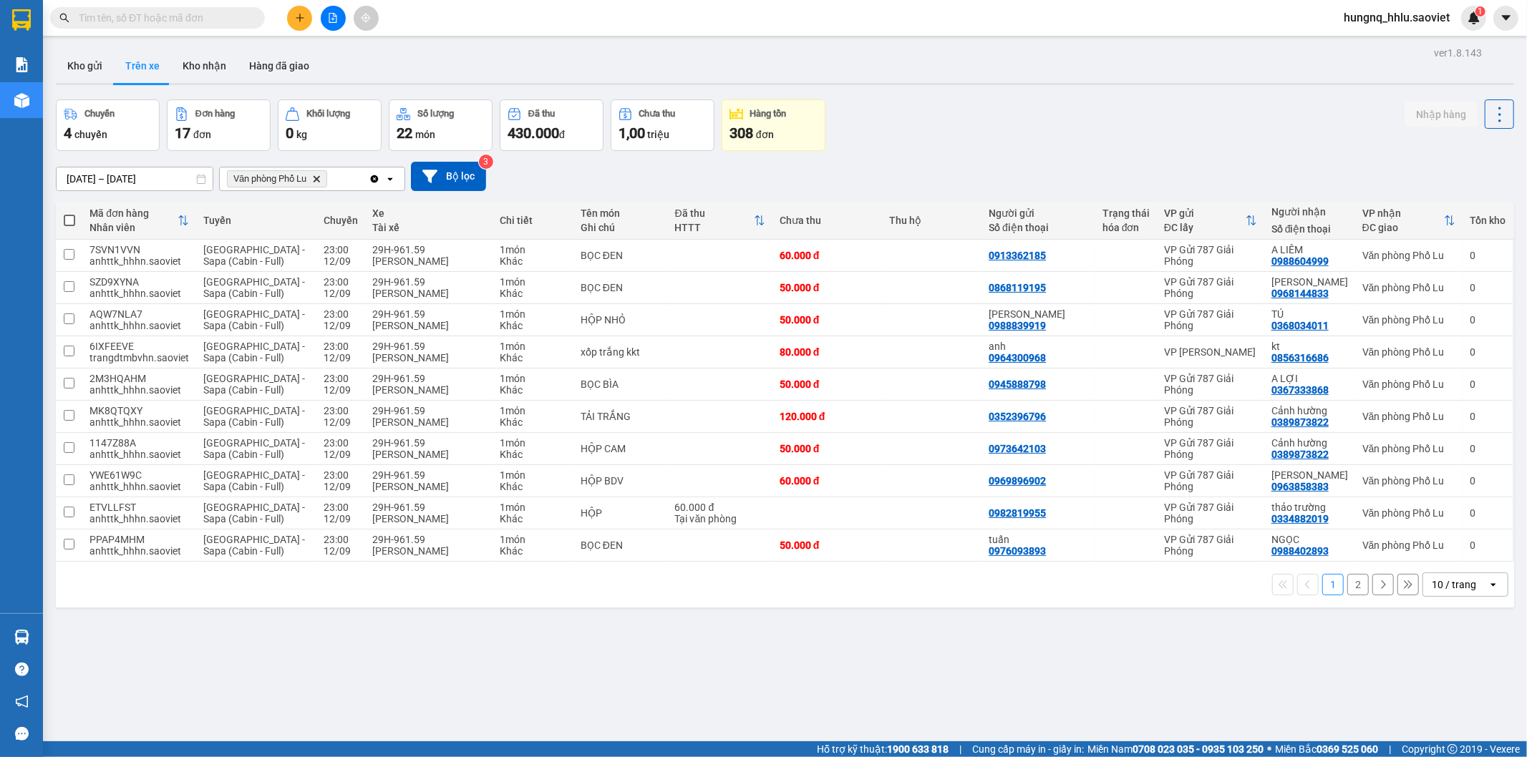
click at [1351, 588] on button "2" at bounding box center [1357, 584] width 21 height 21
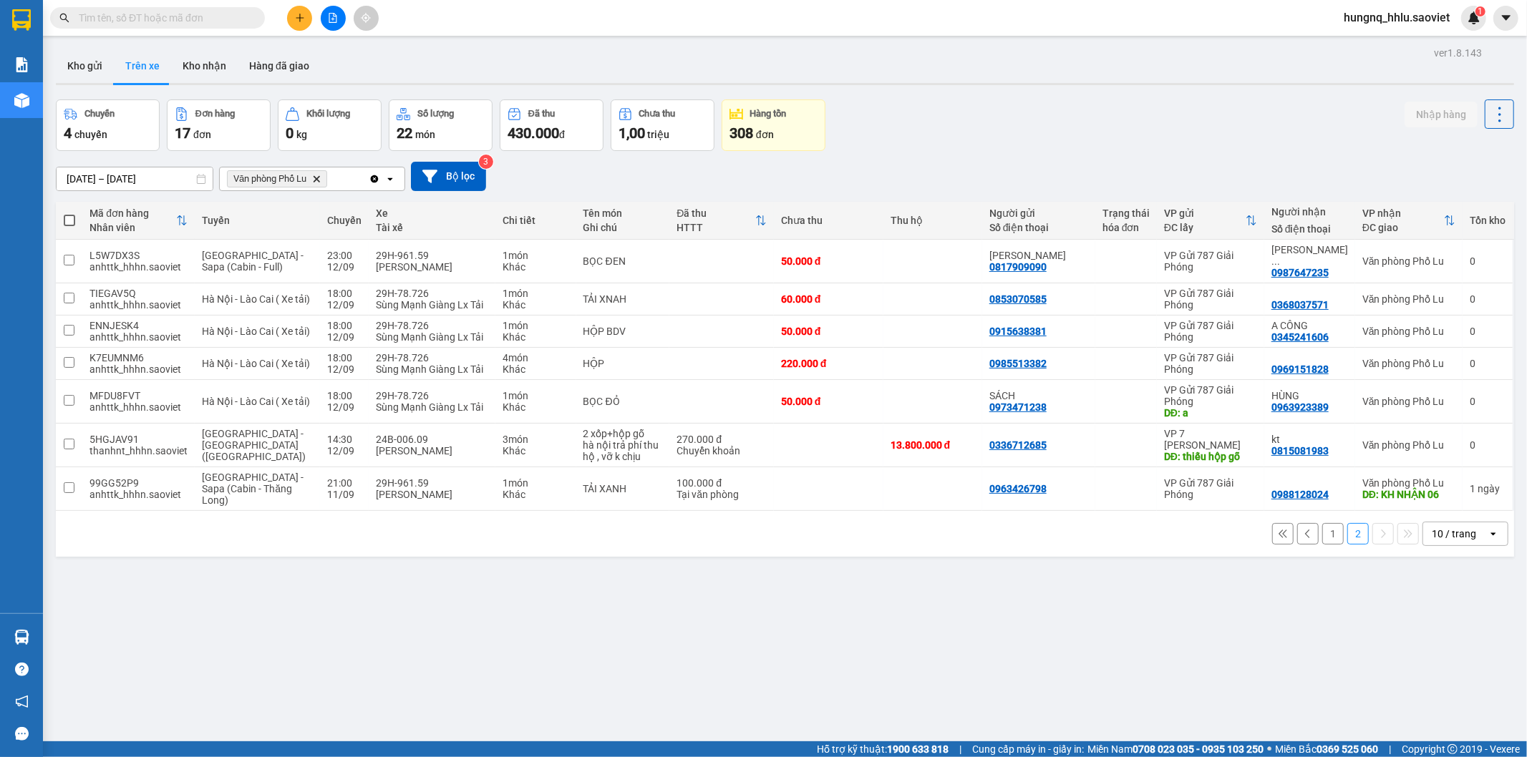
click at [163, 178] on input "11/09/2025 – 13/09/2025" at bounding box center [135, 179] width 156 height 23
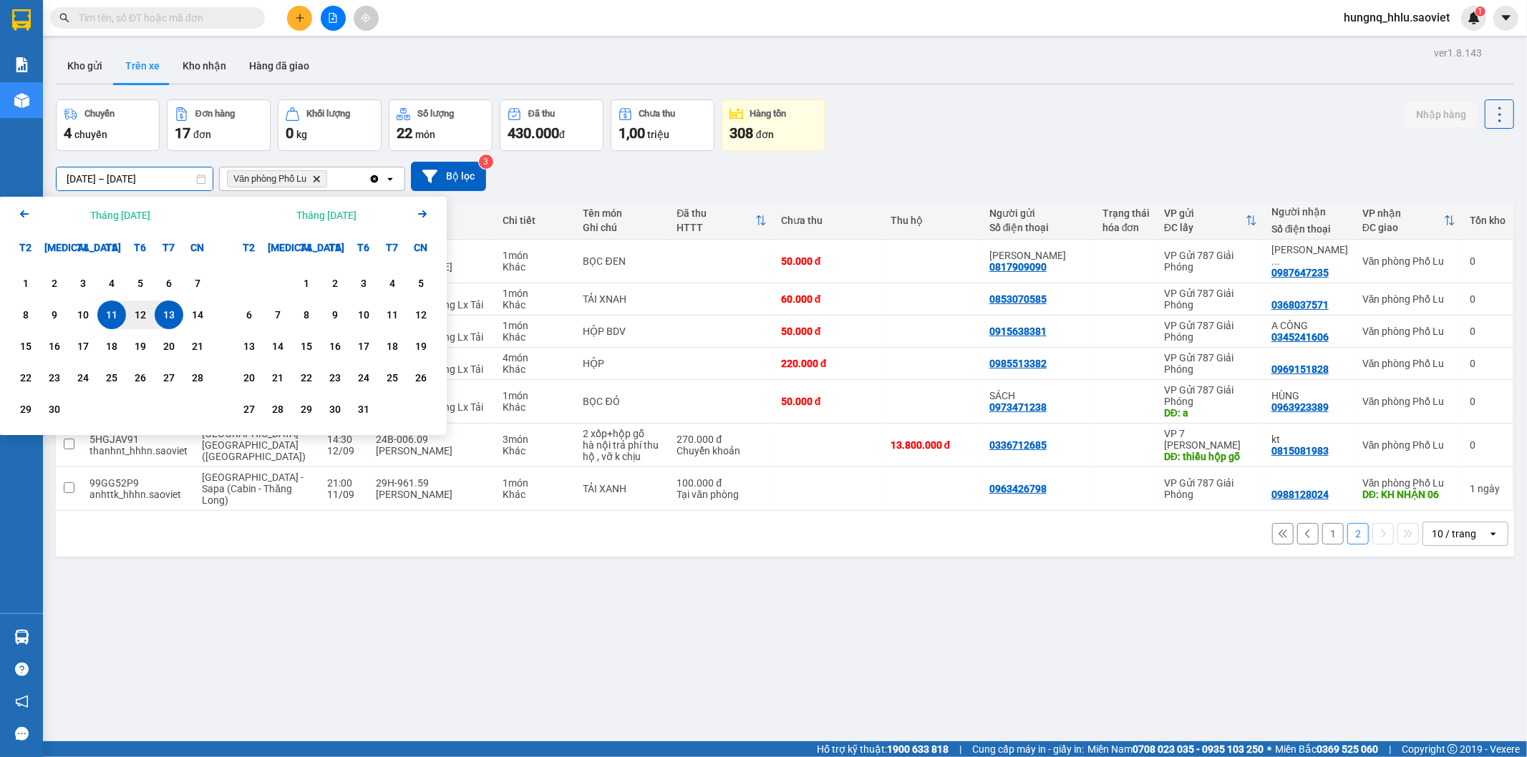
click at [173, 322] on div "13" at bounding box center [169, 314] width 20 height 17
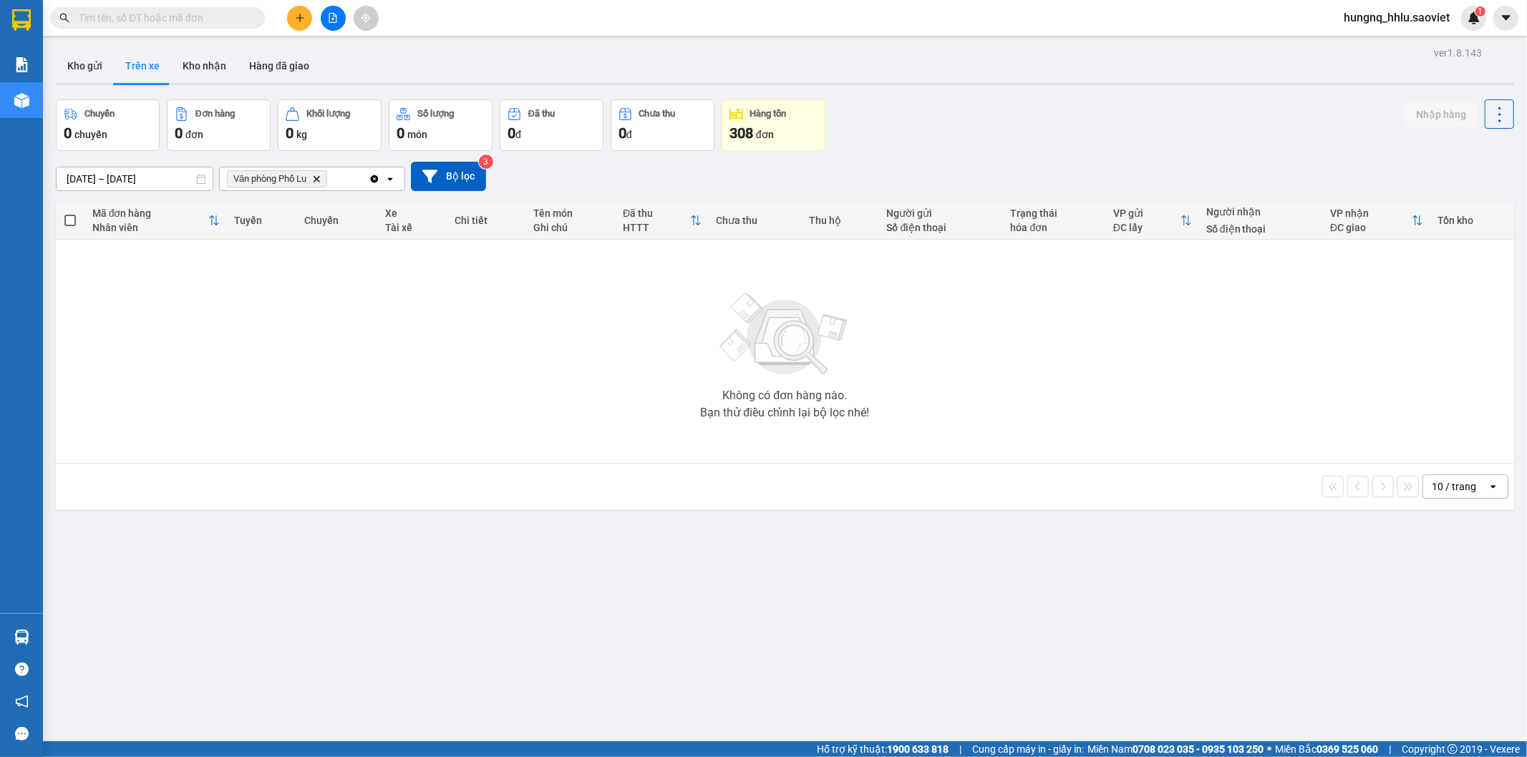
click at [170, 181] on input "13/09/2025 – 13/09/2025" at bounding box center [135, 179] width 156 height 23
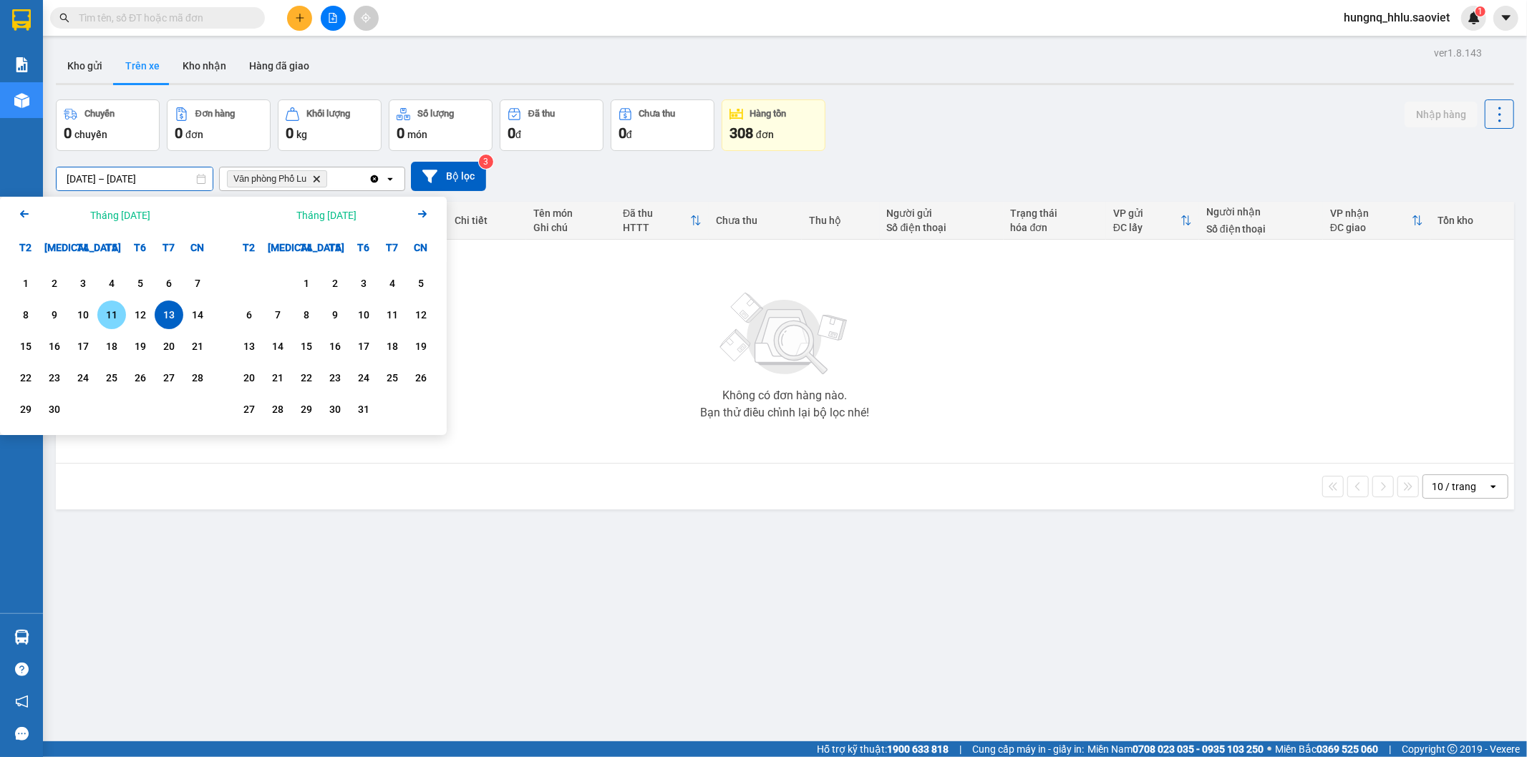
drag, startPoint x: 109, startPoint y: 316, endPoint x: 137, endPoint y: 313, distance: 28.1
click at [110, 316] on div "11" at bounding box center [112, 314] width 20 height 17
click at [170, 312] on div "13" at bounding box center [169, 314] width 20 height 17
type input "11/09/2025 – 13/09/2025"
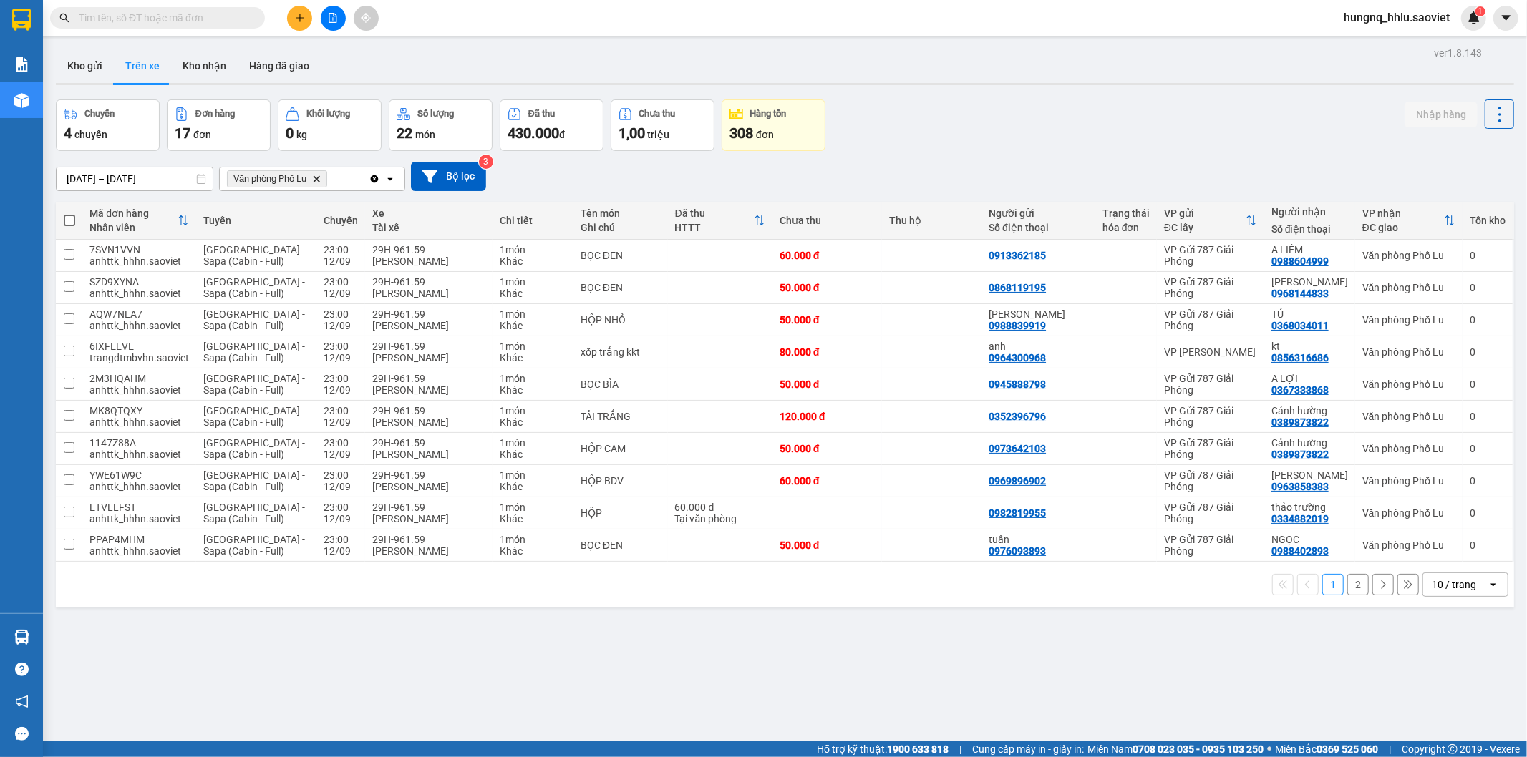
click at [1351, 582] on button "2" at bounding box center [1357, 584] width 21 height 21
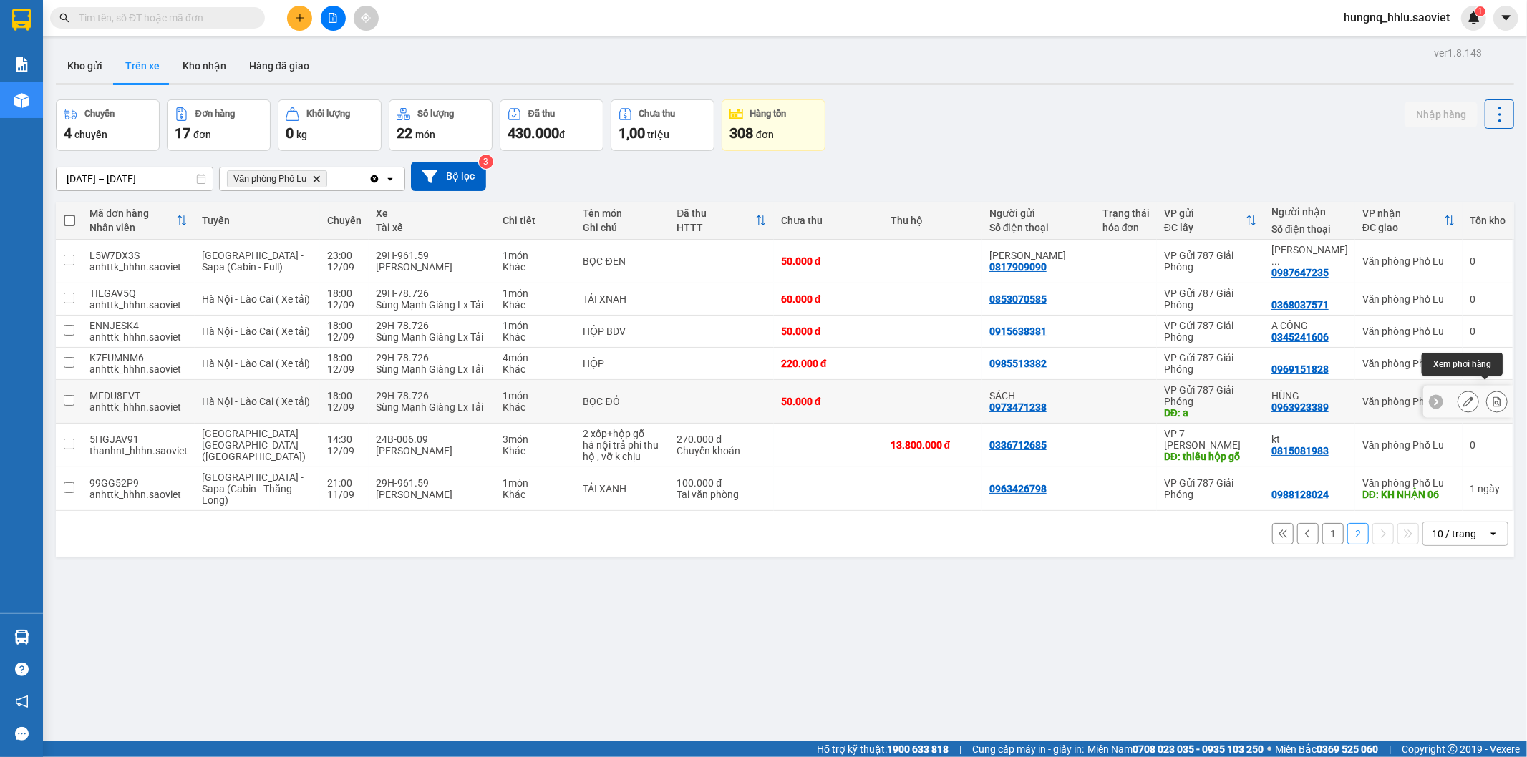
click at [1492, 397] on button at bounding box center [1497, 401] width 20 height 25
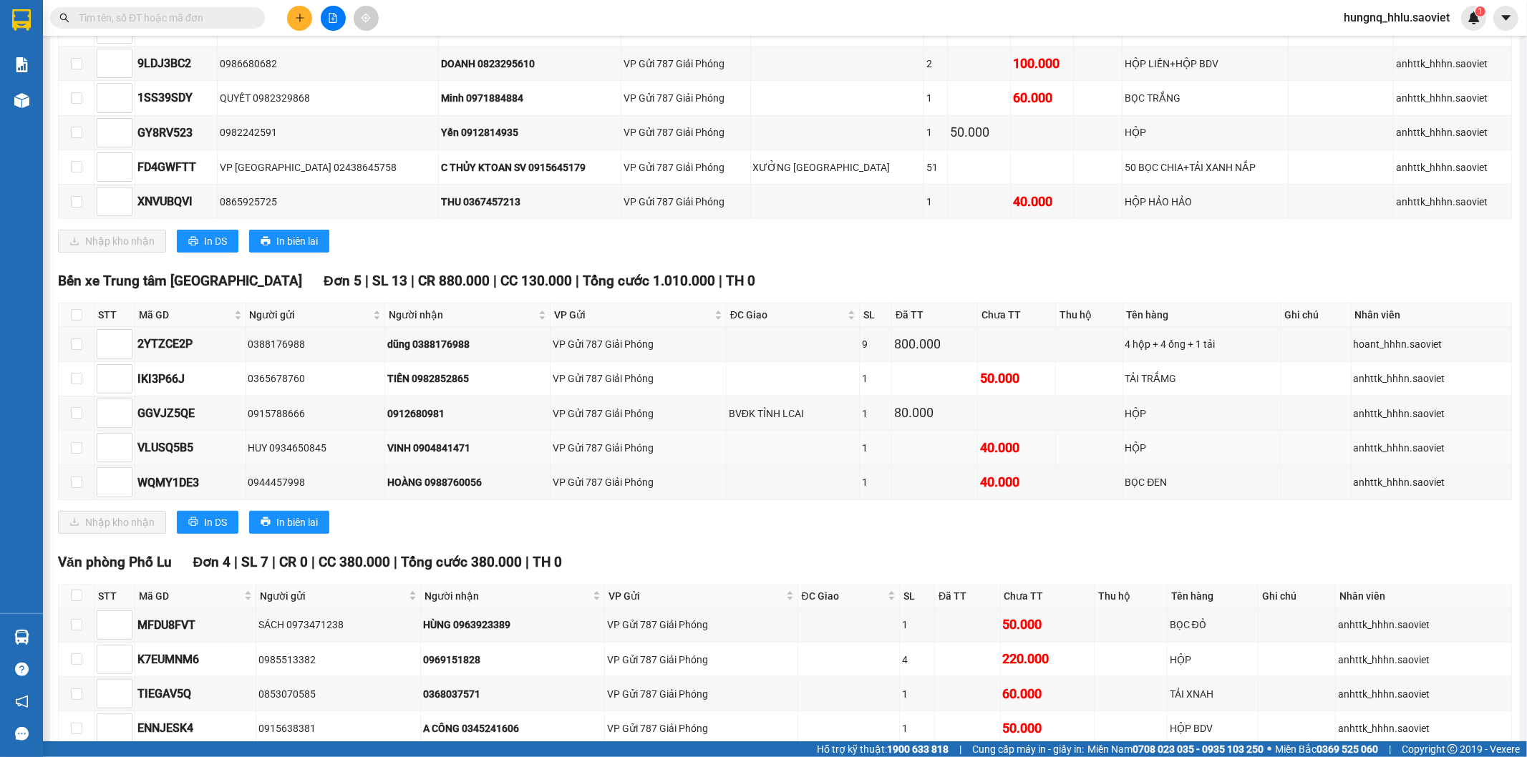
scroll to position [693, 0]
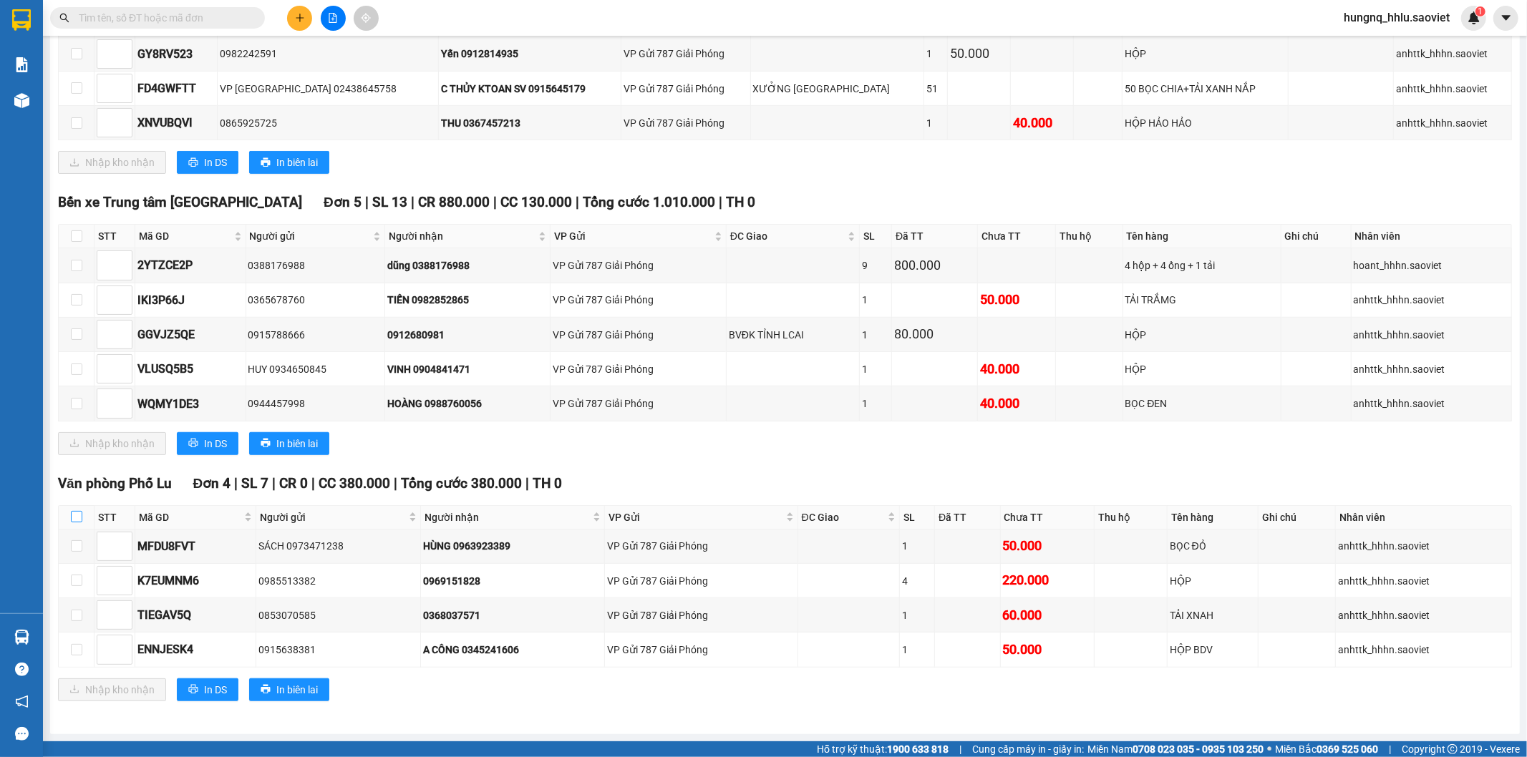
click at [81, 519] on input "checkbox" at bounding box center [76, 516] width 11 height 11
checkbox input "true"
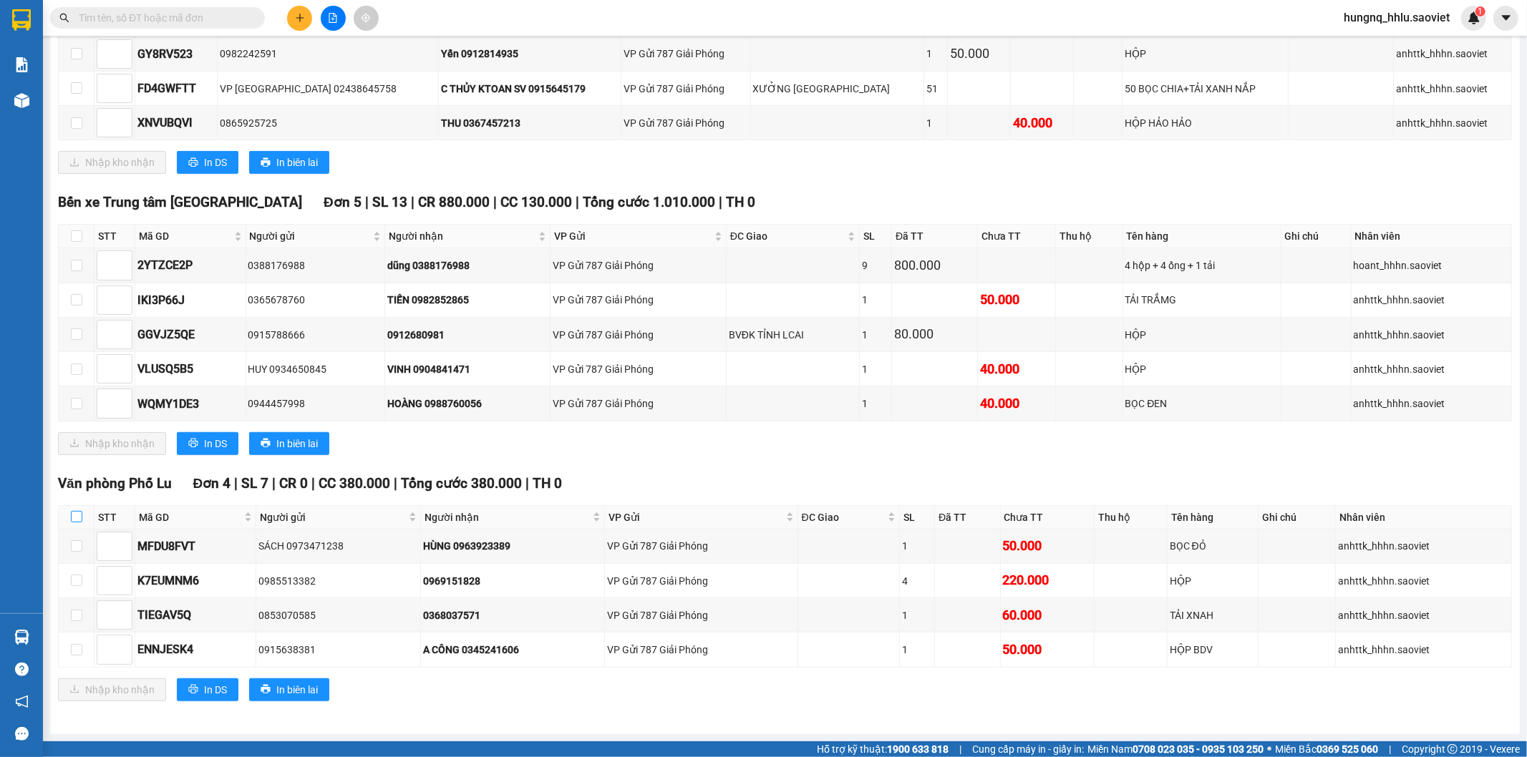
checkbox input "true"
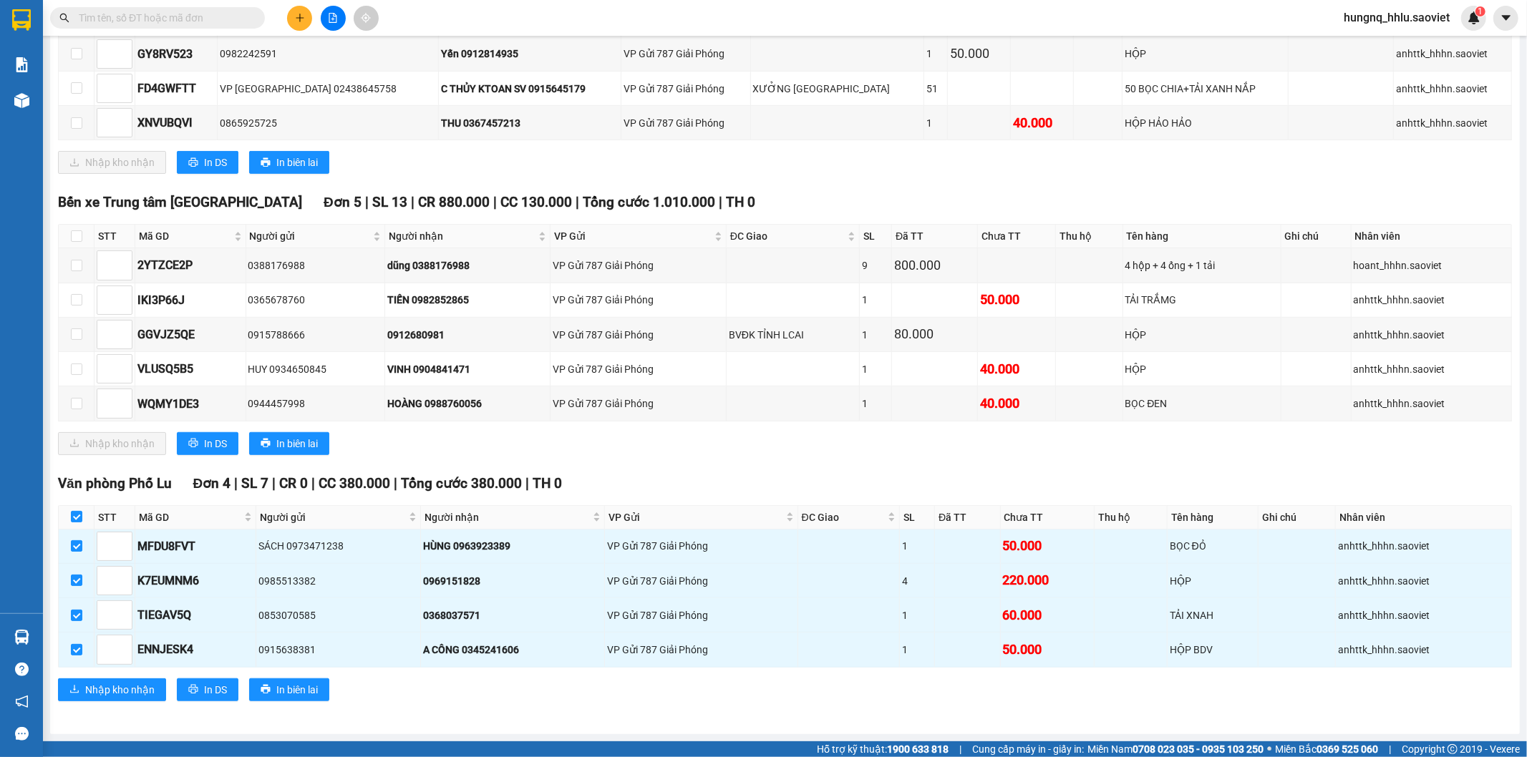
click at [82, 520] on th at bounding box center [77, 518] width 36 height 24
click at [76, 523] on input "checkbox" at bounding box center [76, 516] width 11 height 11
checkbox input "false"
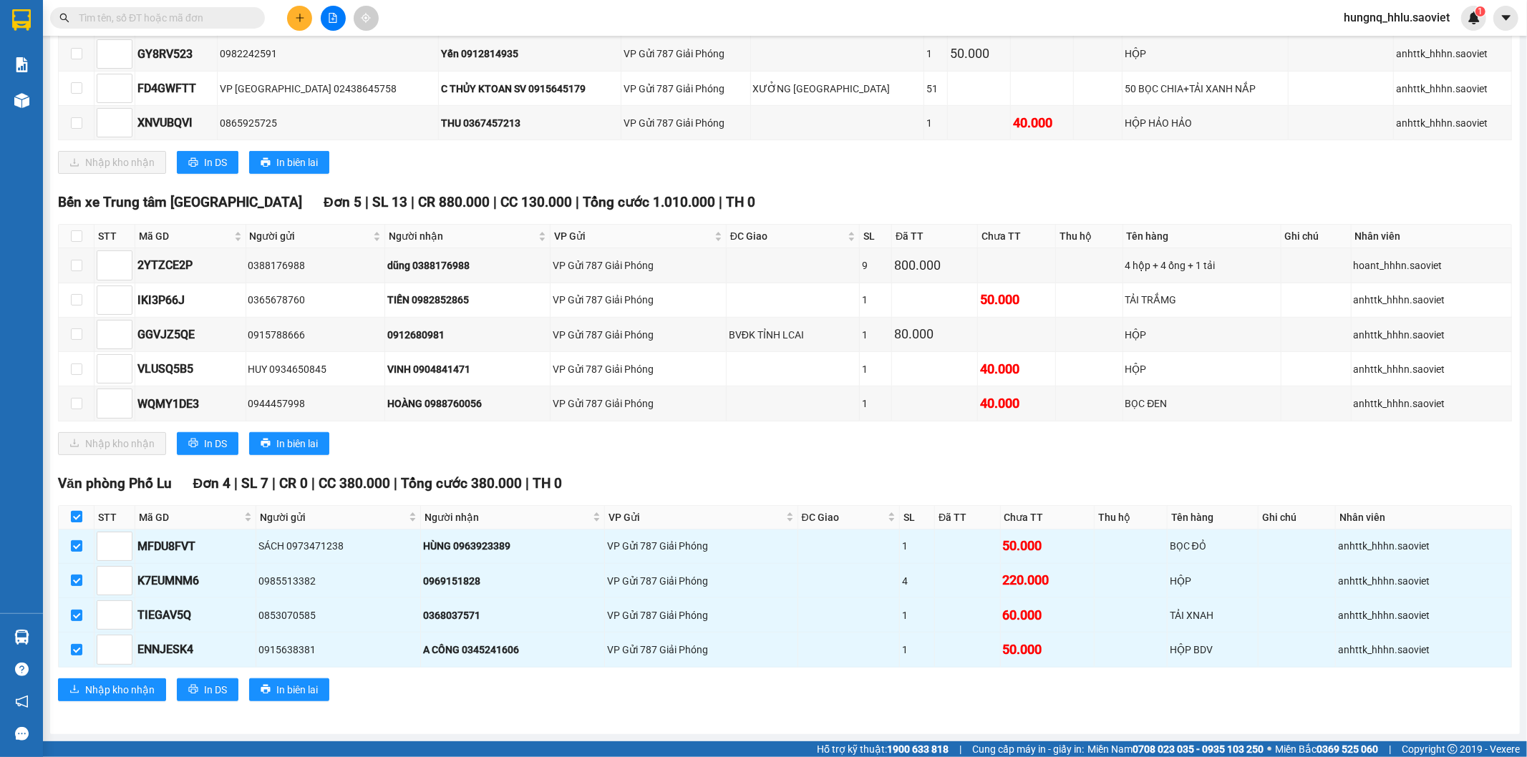
checkbox input "false"
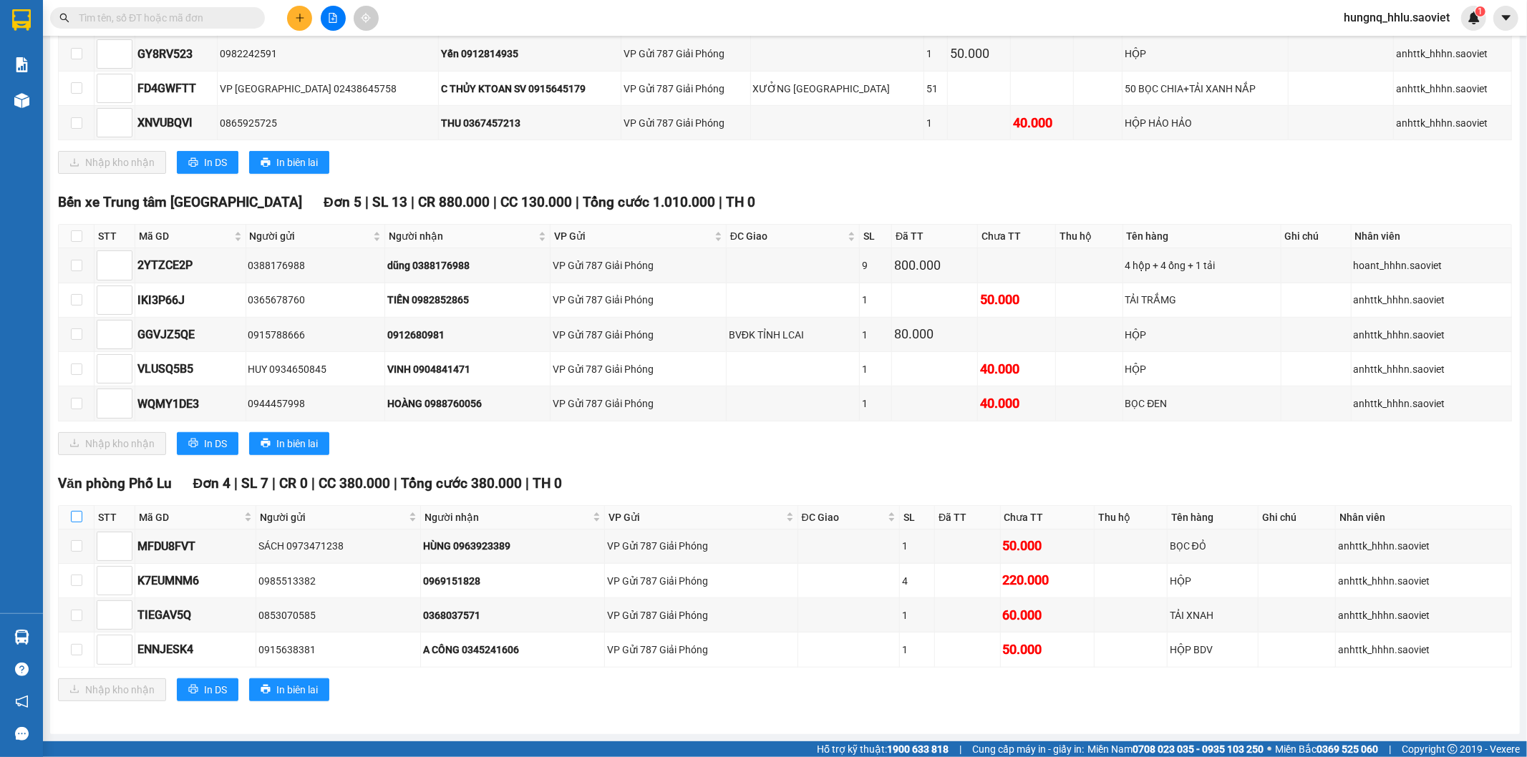
click at [76, 520] on input "checkbox" at bounding box center [76, 516] width 11 height 11
checkbox input "true"
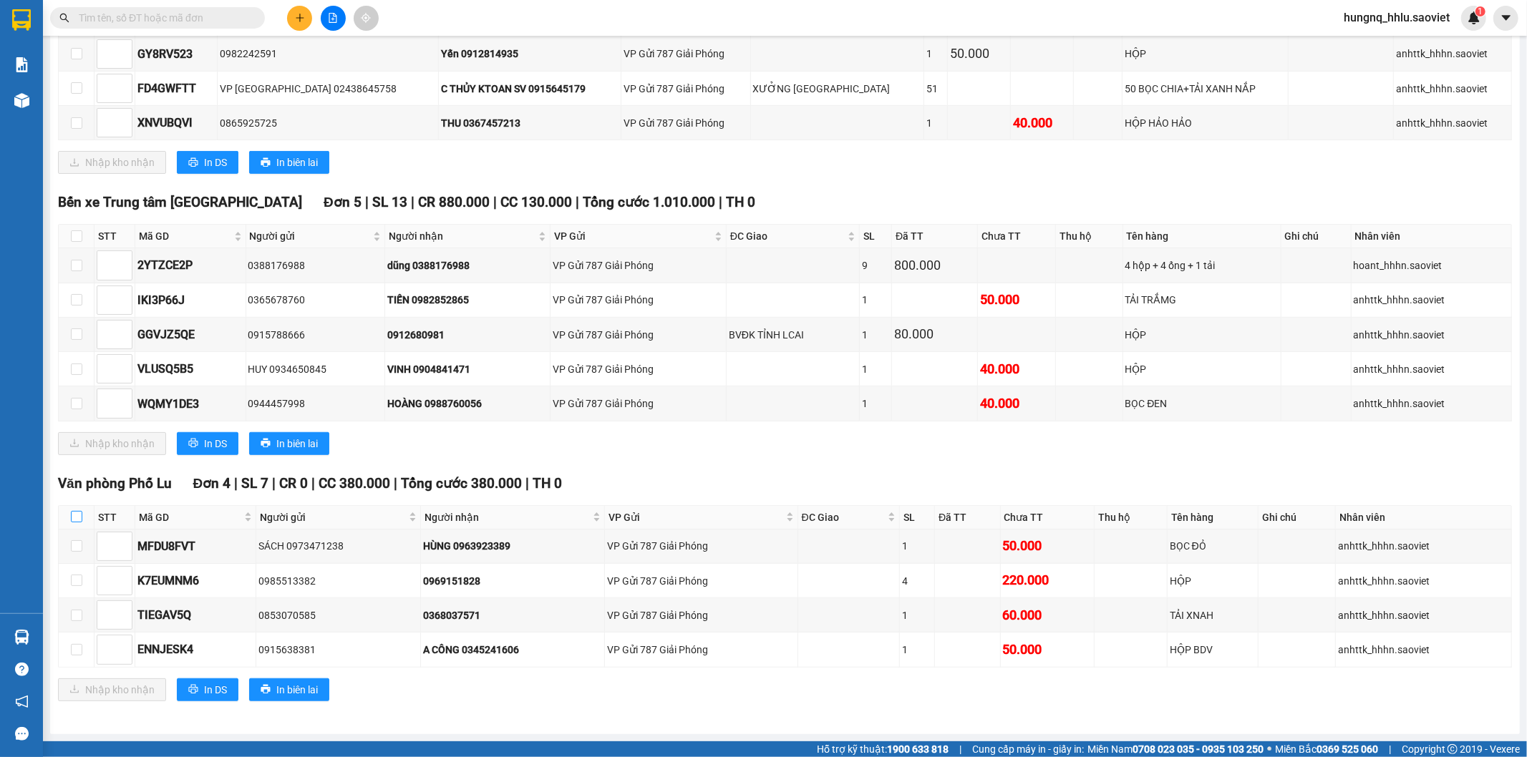
checkbox input "true"
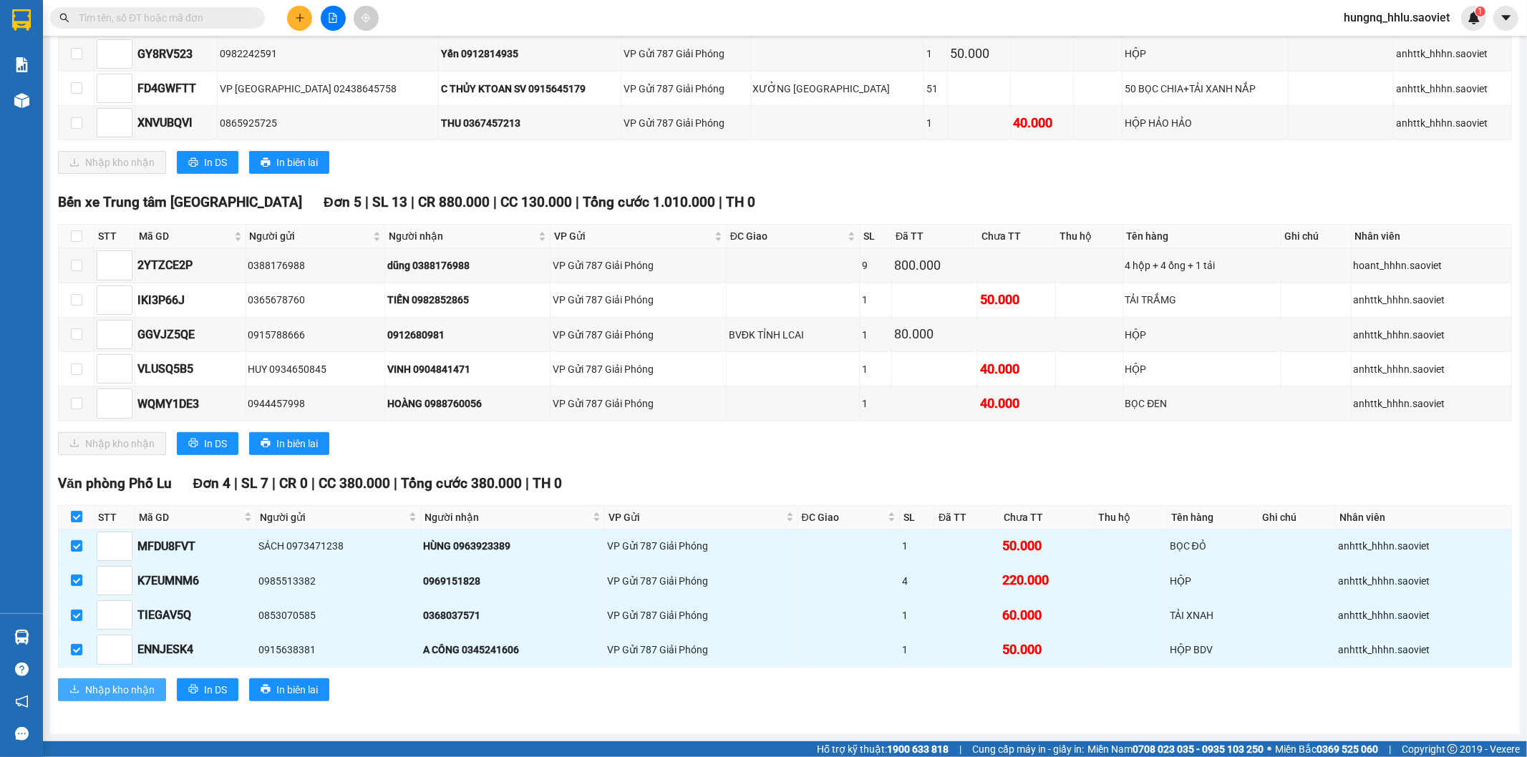
click at [138, 697] on span "Nhập kho nhận" at bounding box center [119, 690] width 69 height 16
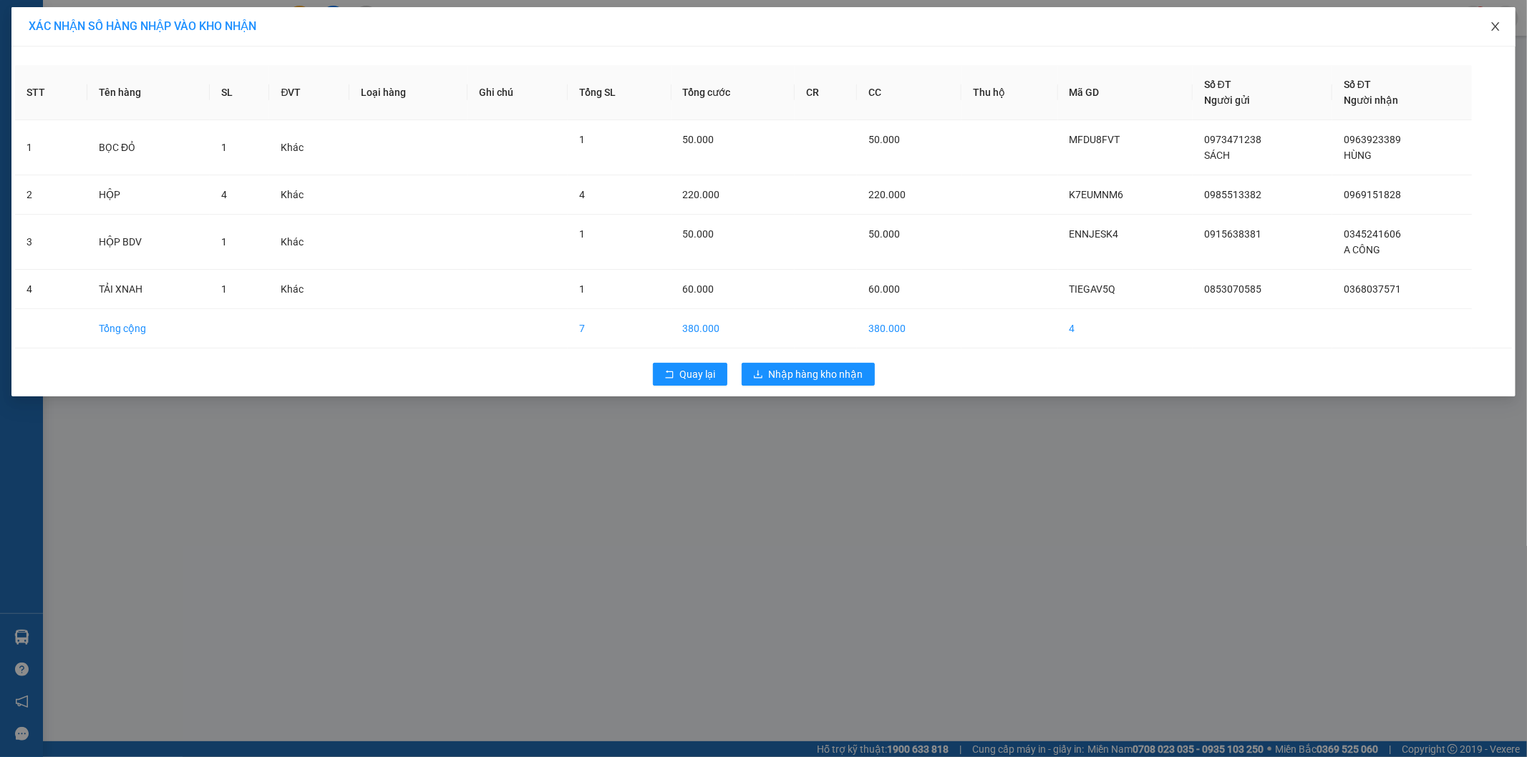
click at [1493, 32] on icon "close" at bounding box center [1495, 26] width 11 height 11
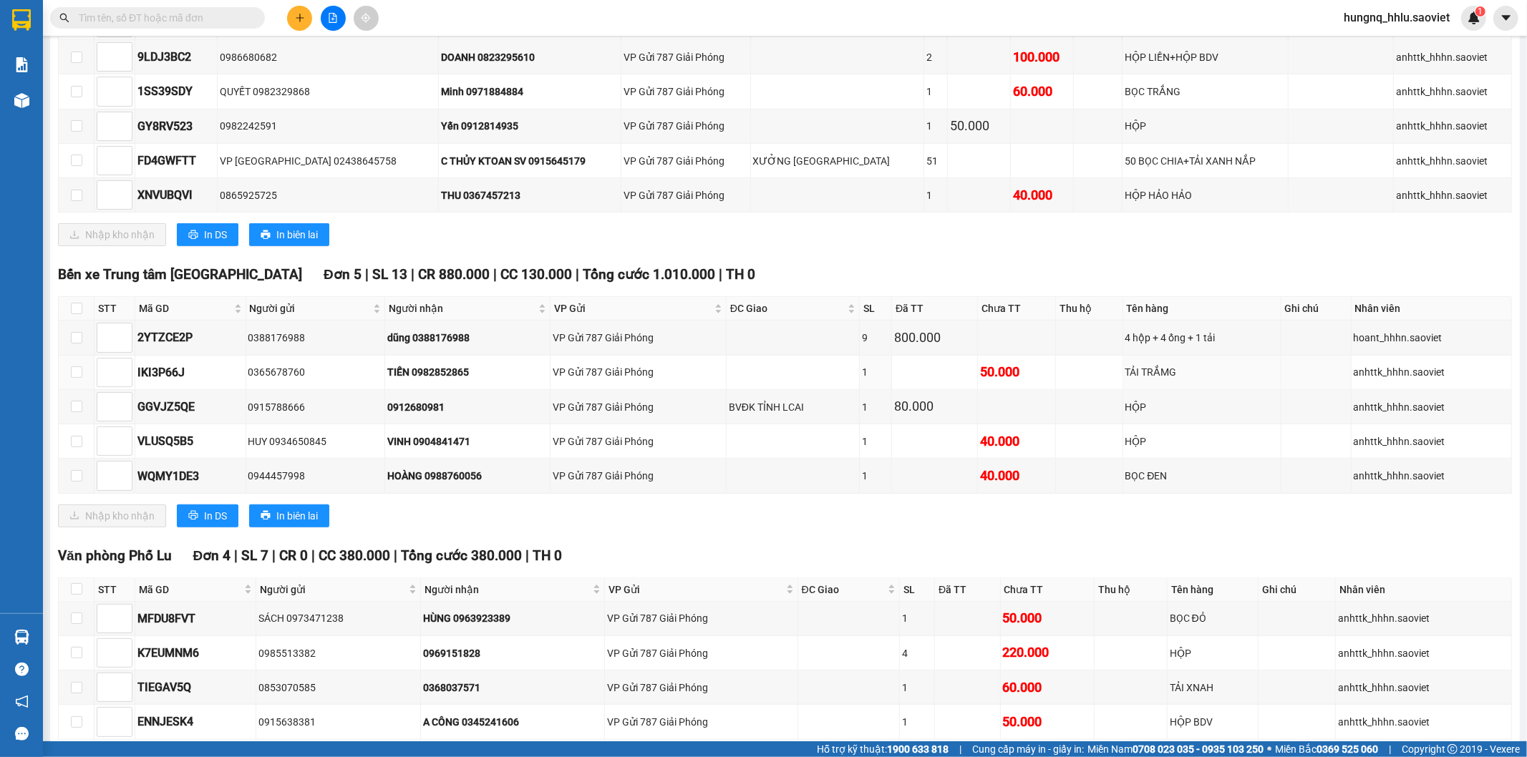
scroll to position [693, 0]
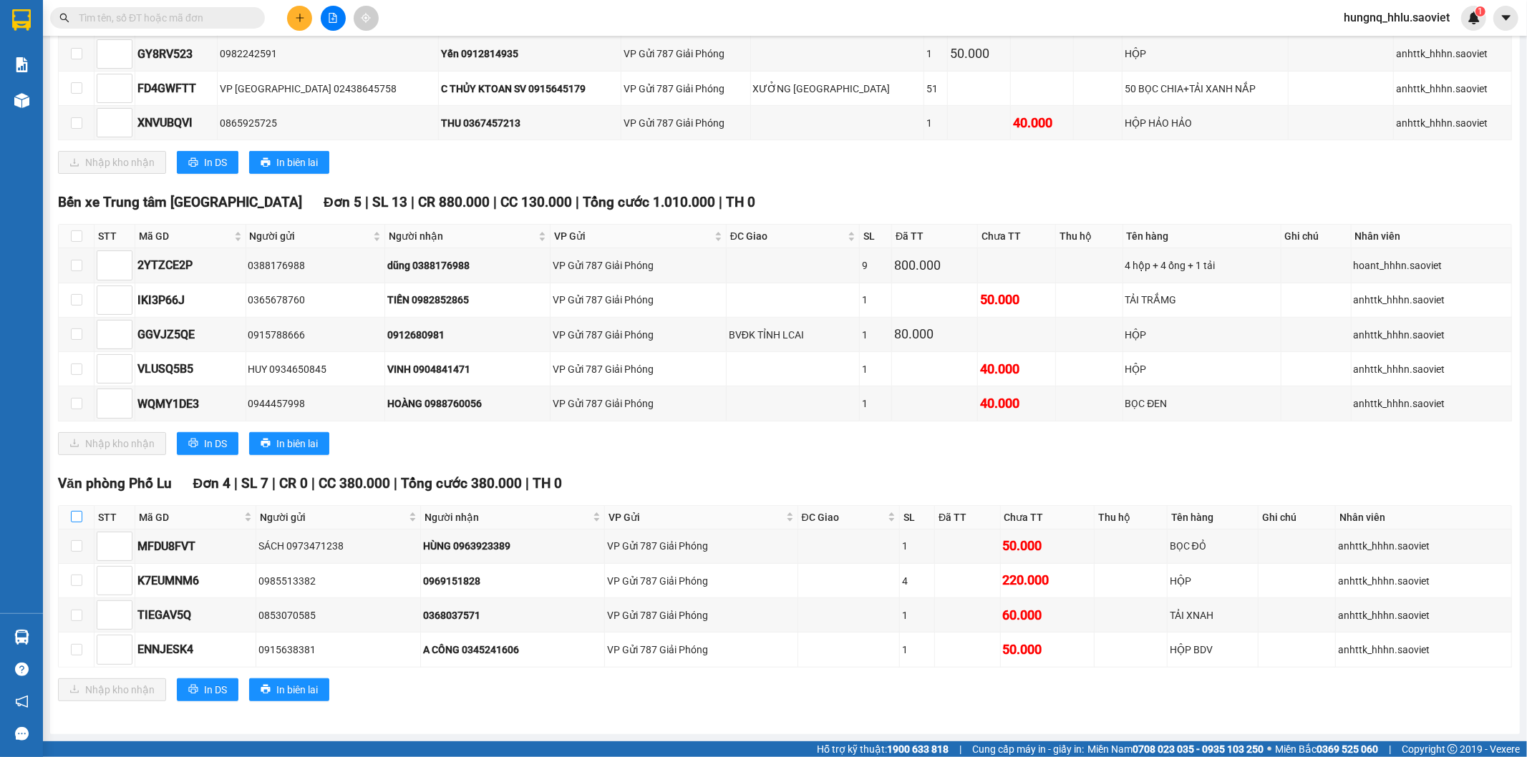
click at [76, 512] on input "checkbox" at bounding box center [76, 516] width 11 height 11
checkbox input "true"
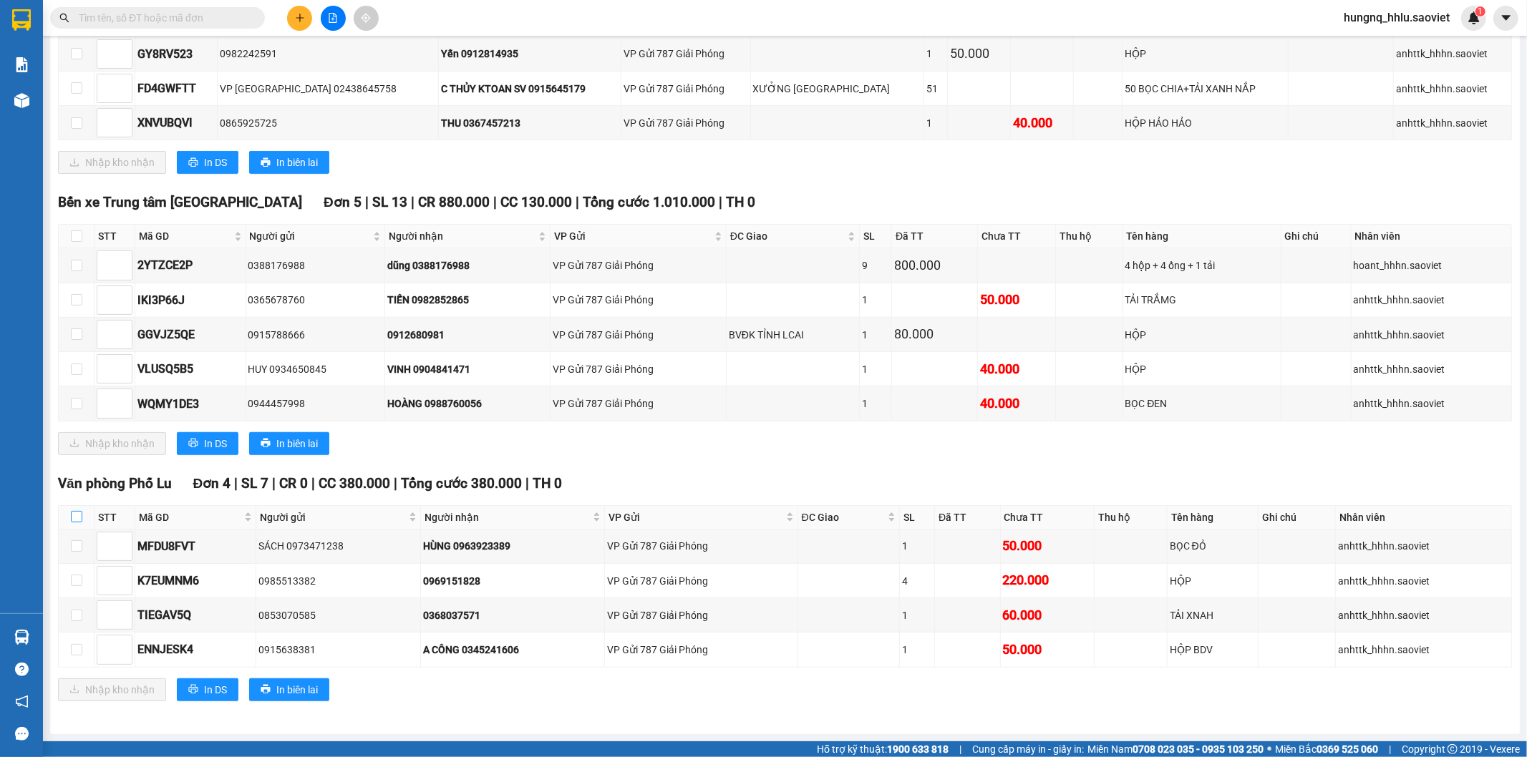
checkbox input "true"
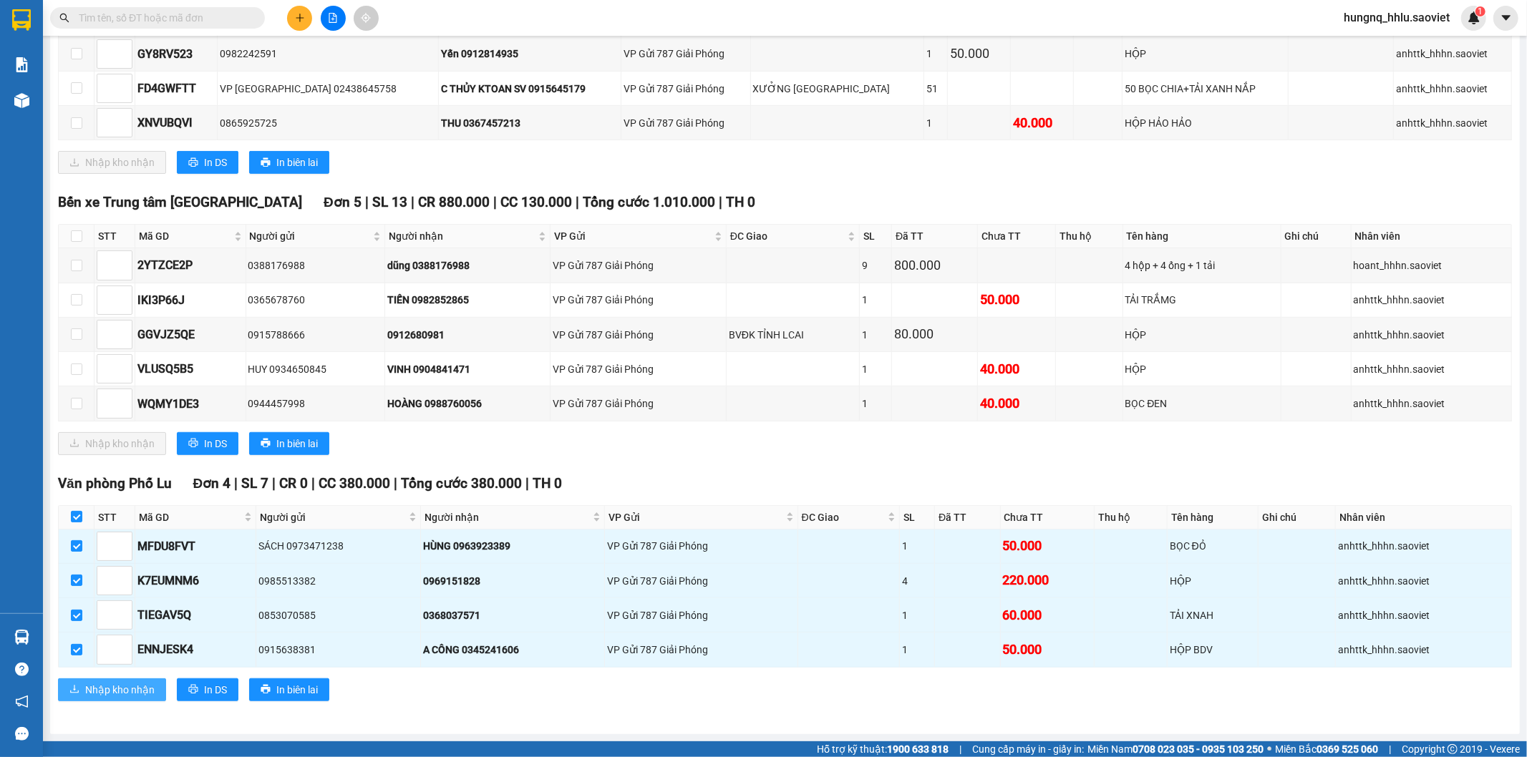
click at [153, 697] on span "Nhập kho nhận" at bounding box center [119, 690] width 69 height 16
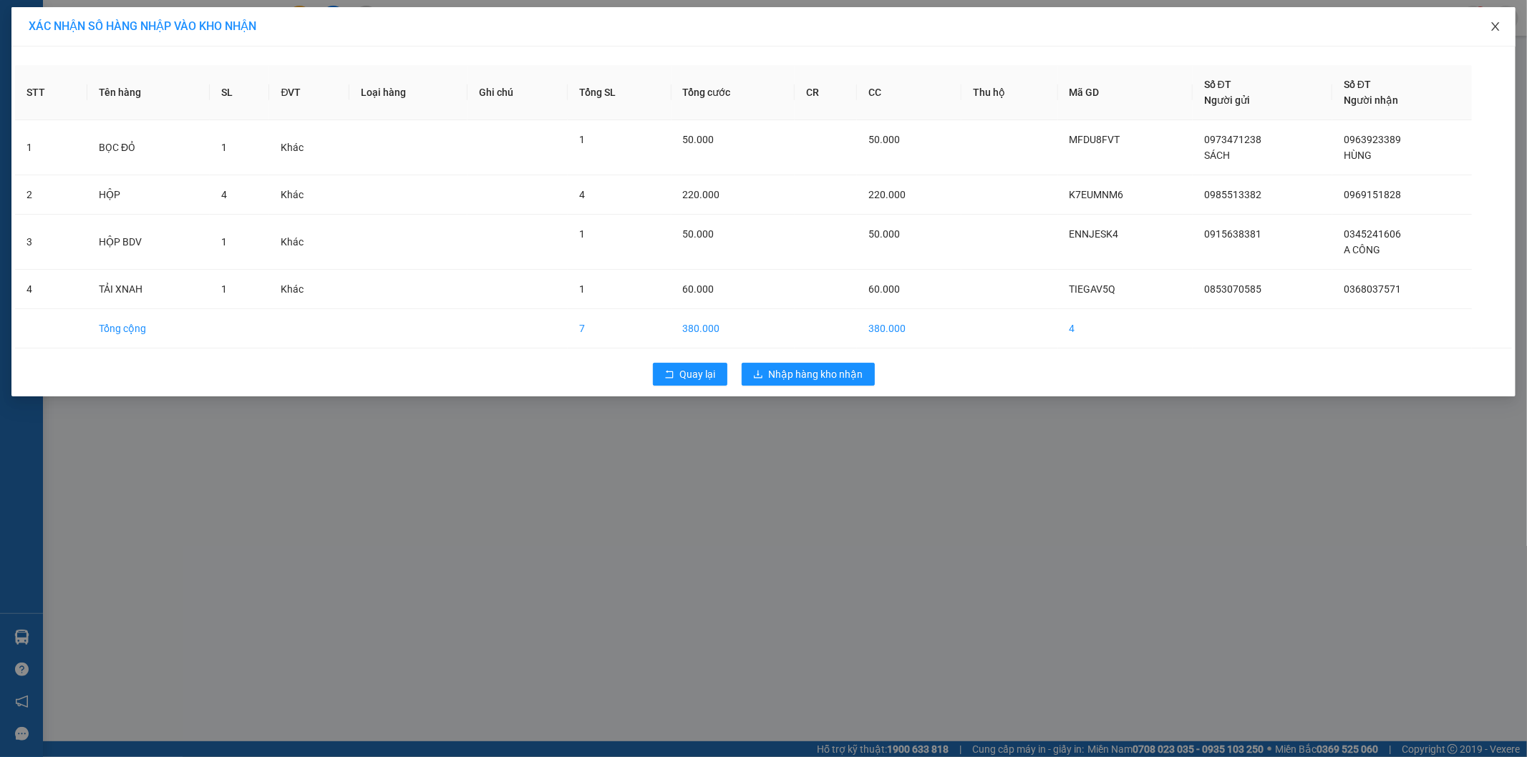
click at [1505, 30] on span "Close" at bounding box center [1495, 27] width 40 height 40
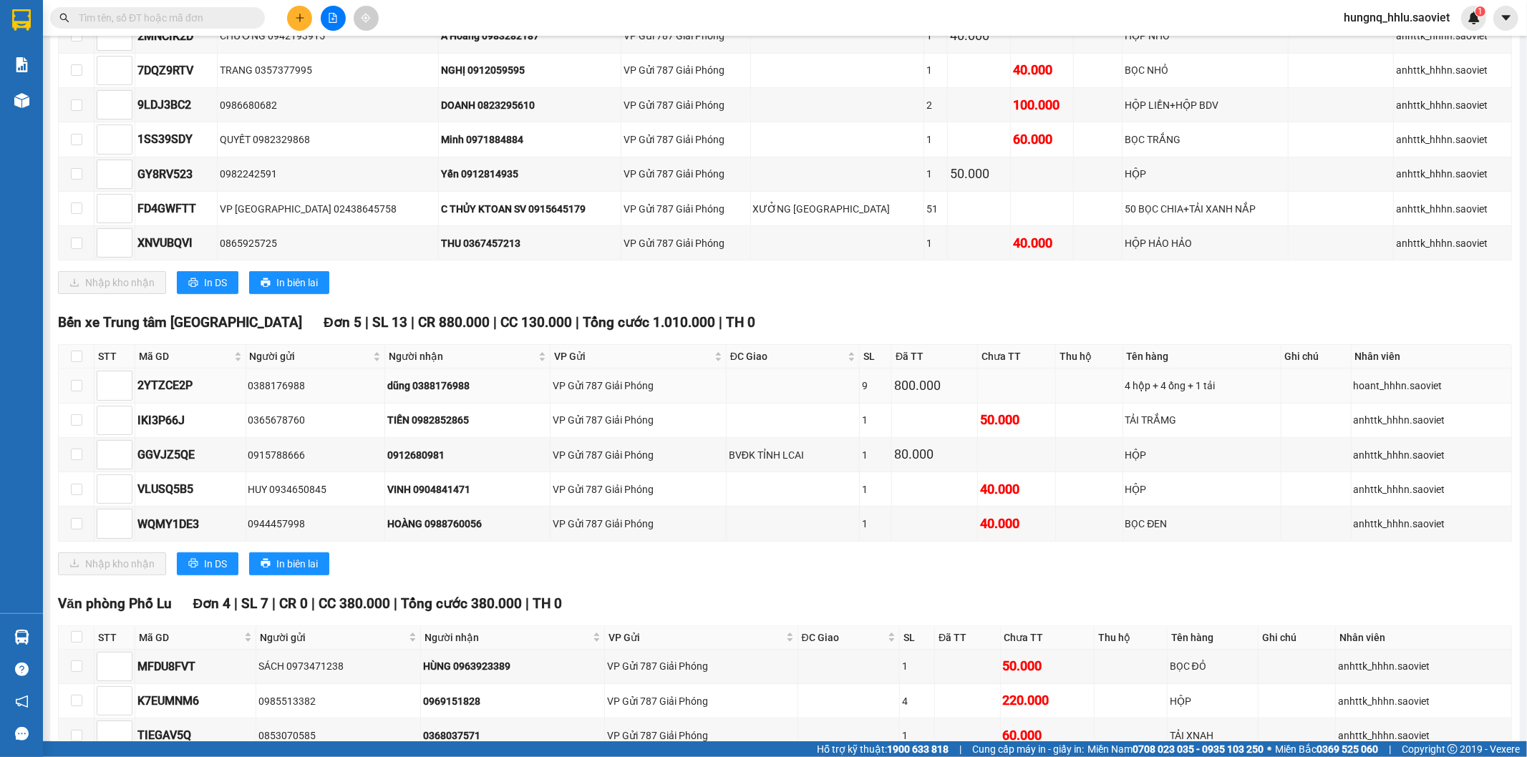
scroll to position [693, 0]
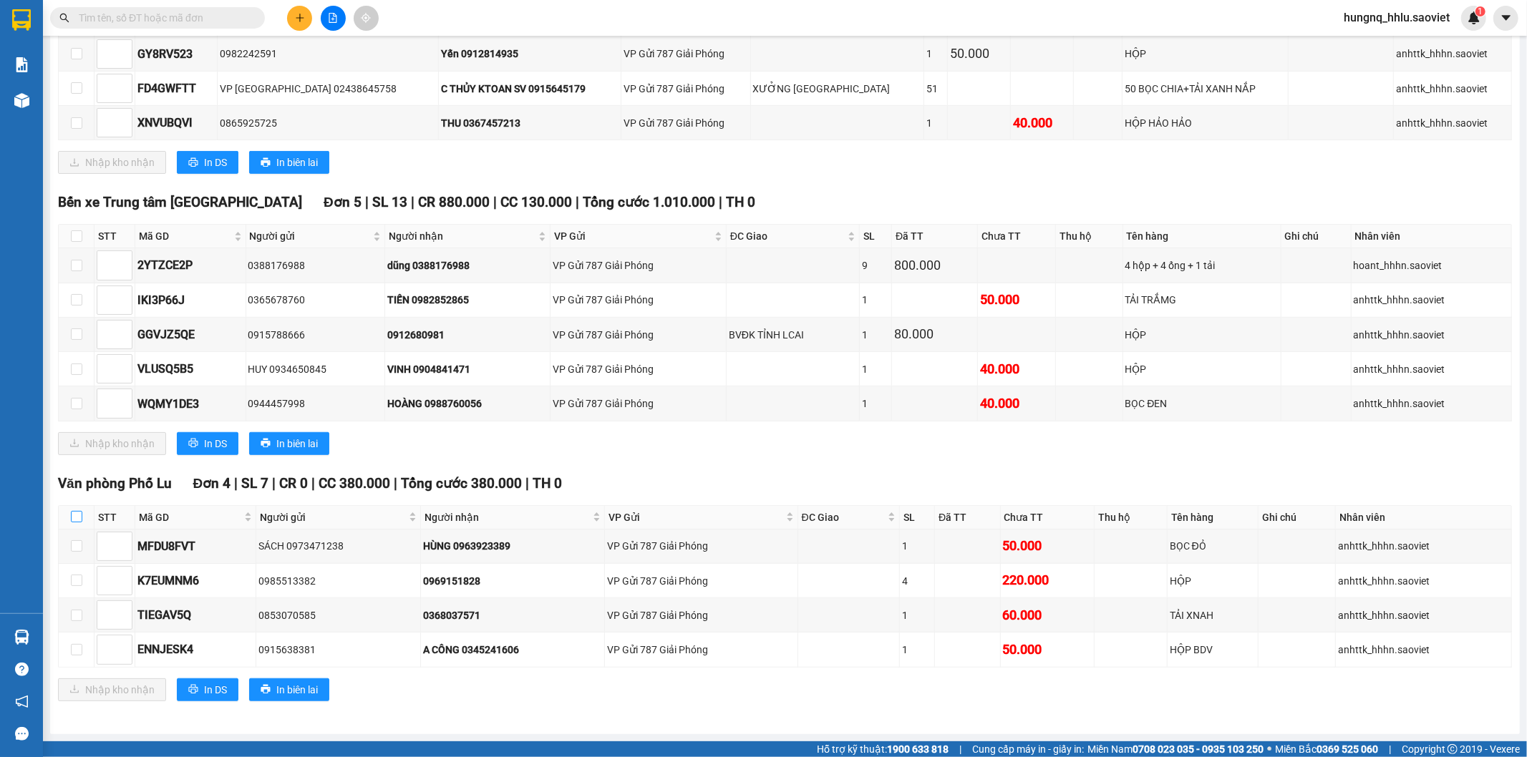
click at [77, 518] on input "checkbox" at bounding box center [76, 516] width 11 height 11
checkbox input "true"
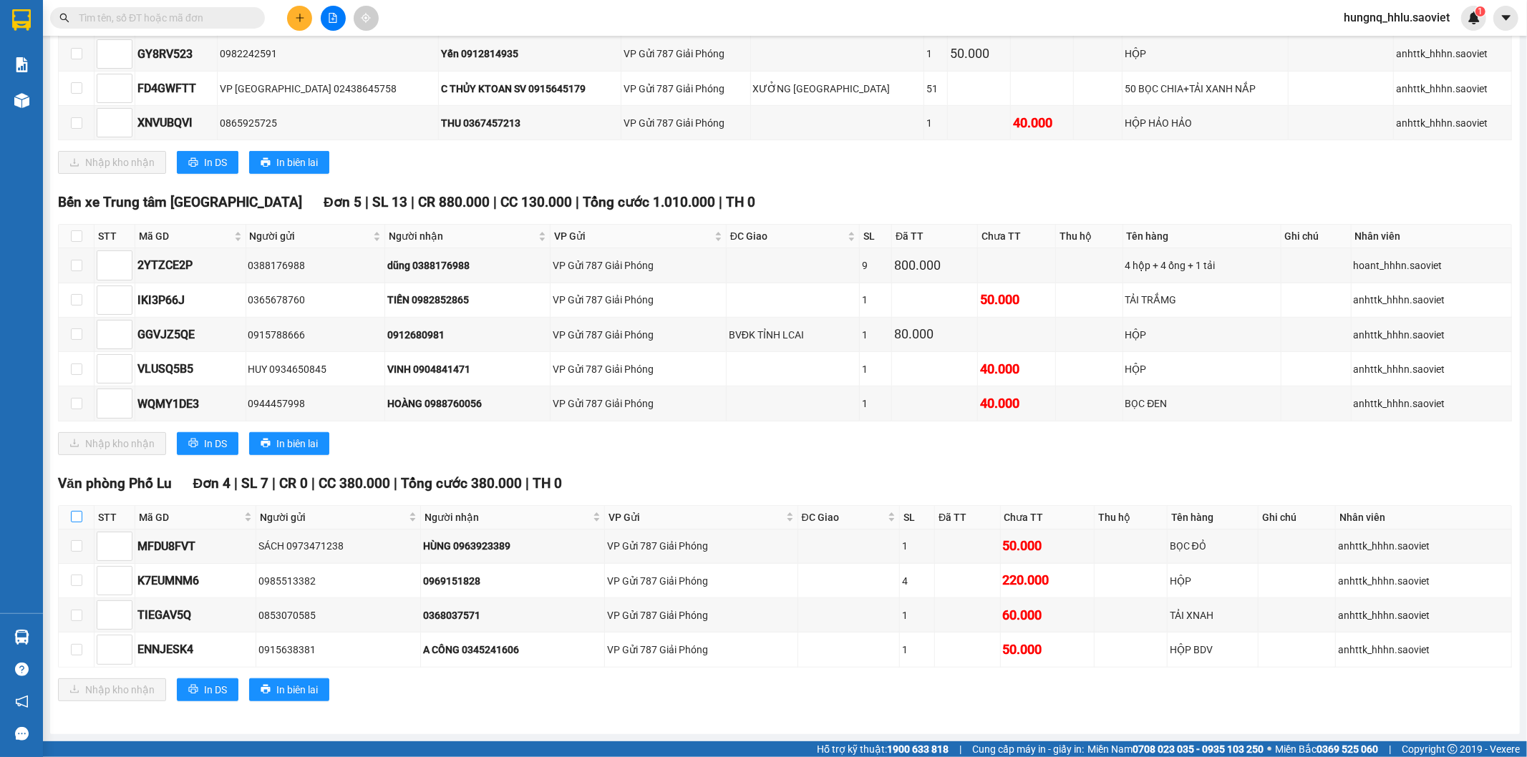
checkbox input "true"
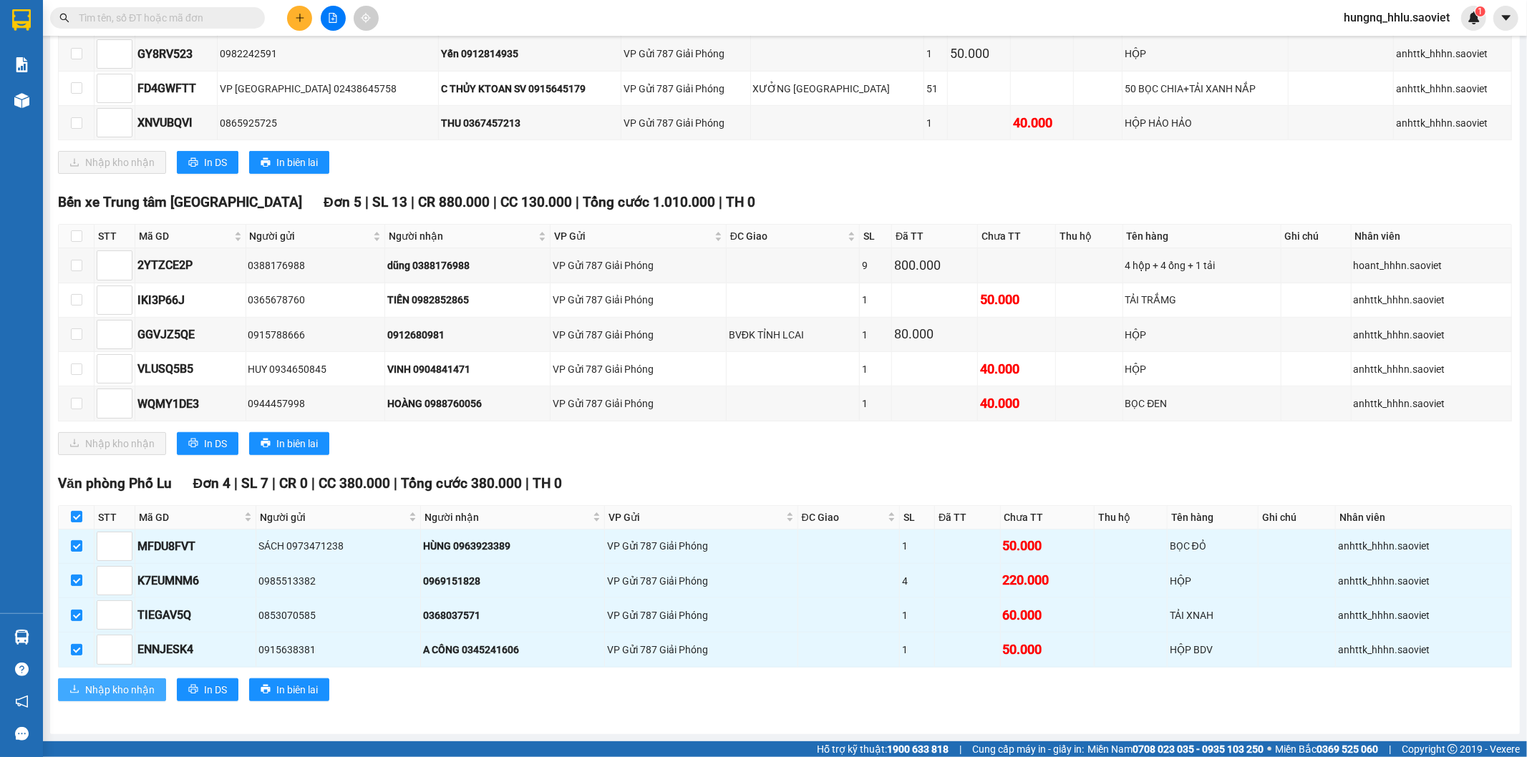
click at [149, 691] on span "Nhập kho nhận" at bounding box center [119, 690] width 69 height 16
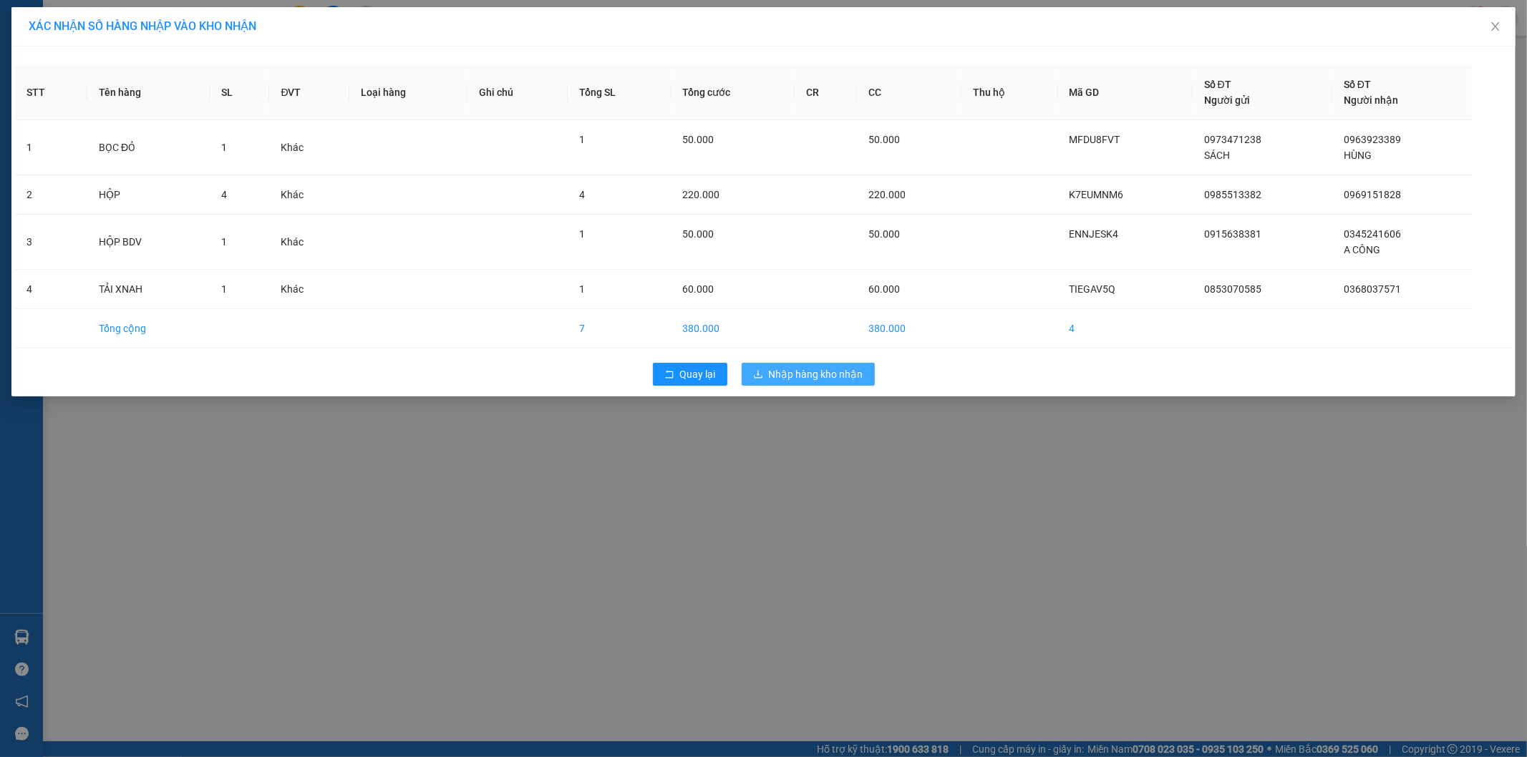
click at [850, 376] on span "Nhập hàng kho nhận" at bounding box center [816, 375] width 94 height 16
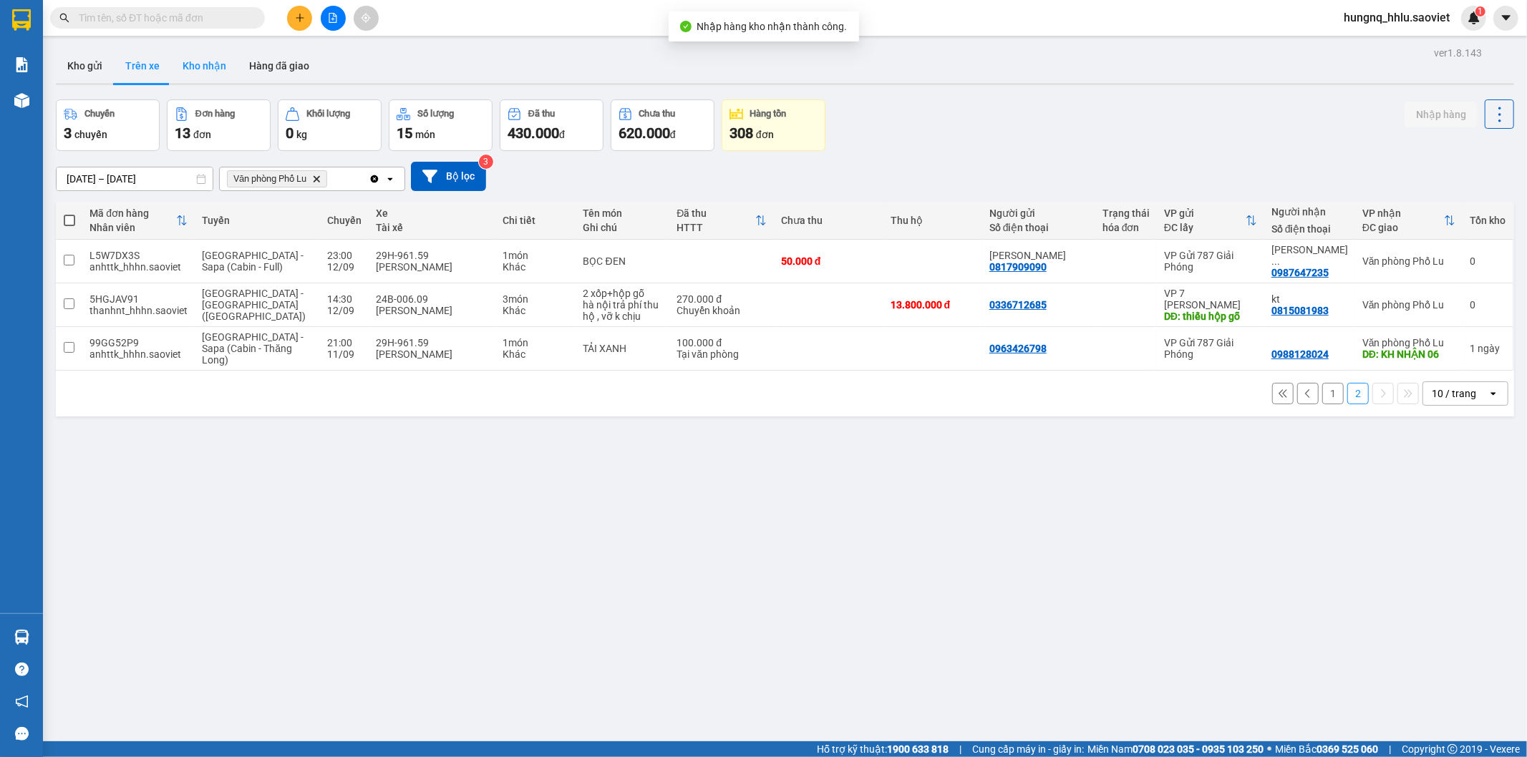
click at [213, 70] on button "Kho nhận" at bounding box center [204, 66] width 67 height 34
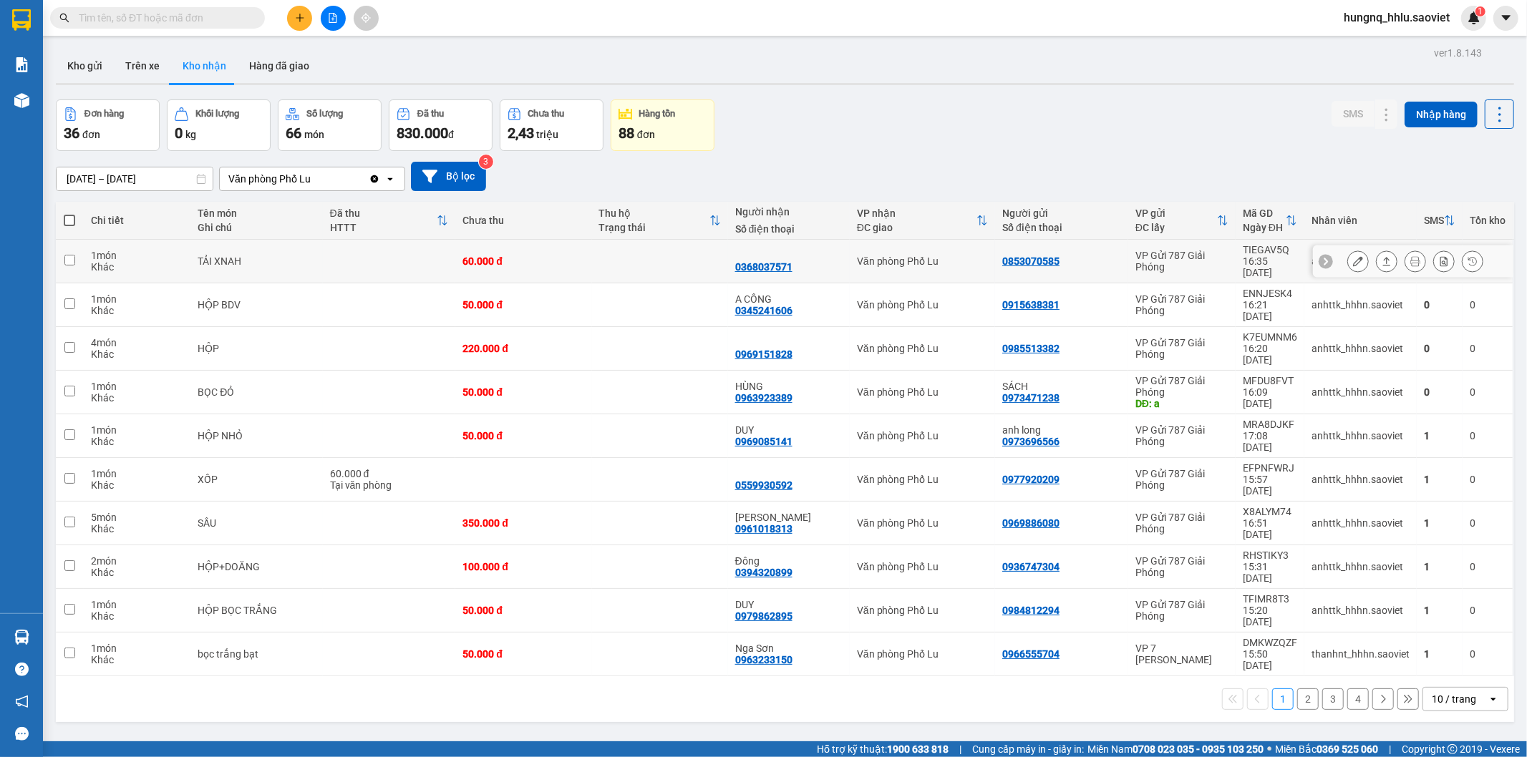
drag, startPoint x: 174, startPoint y: 256, endPoint x: 142, endPoint y: 305, distance: 58.4
click at [174, 261] on div "Khác" at bounding box center [137, 266] width 93 height 11
checkbox input "true"
click at [138, 337] on div "4 món" at bounding box center [137, 342] width 93 height 11
checkbox input "true"
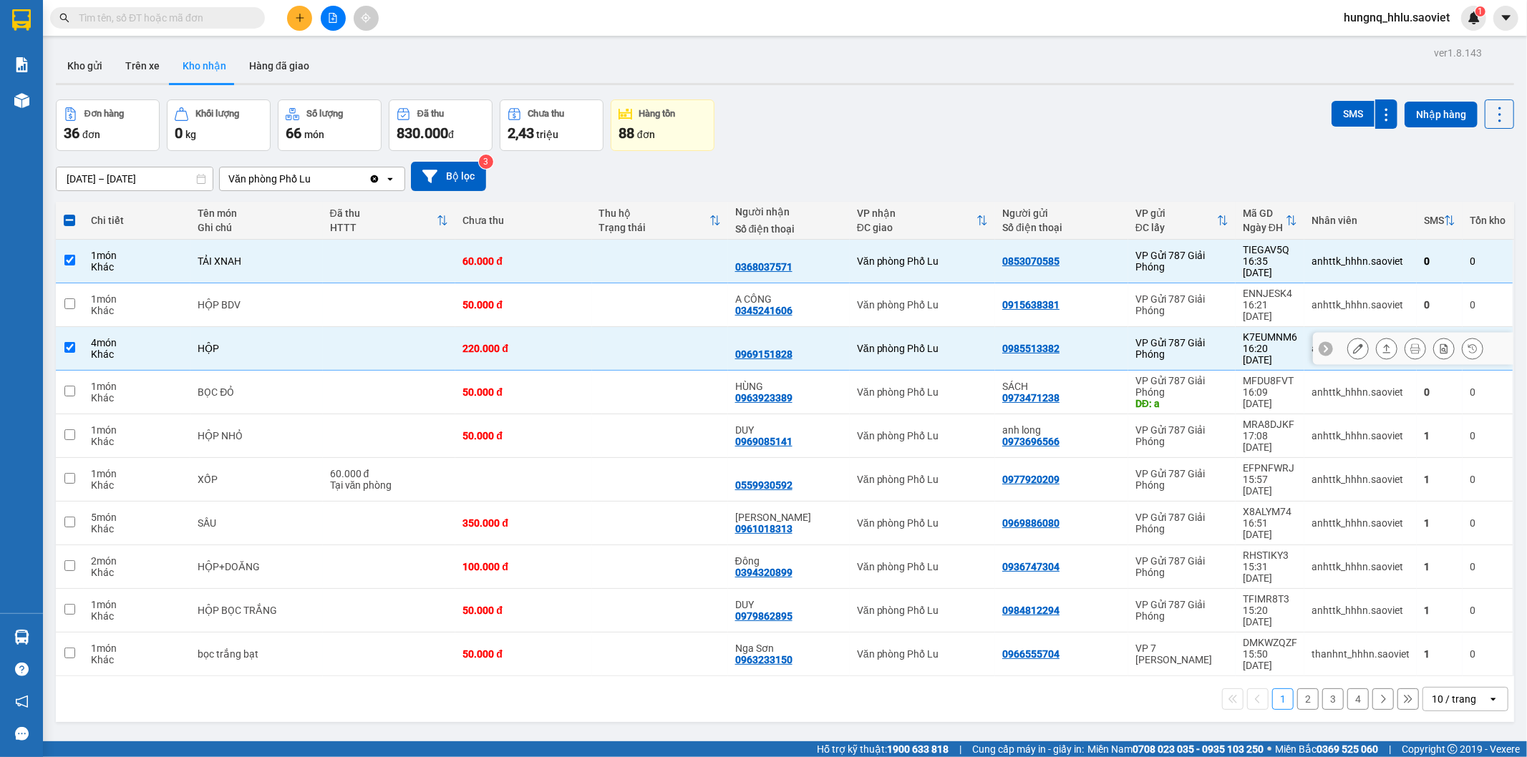
drag, startPoint x: 132, startPoint y: 287, endPoint x: 131, endPoint y: 294, distance: 7.2
click at [132, 293] on div "1 món Khác" at bounding box center [137, 304] width 93 height 23
checkbox input "true"
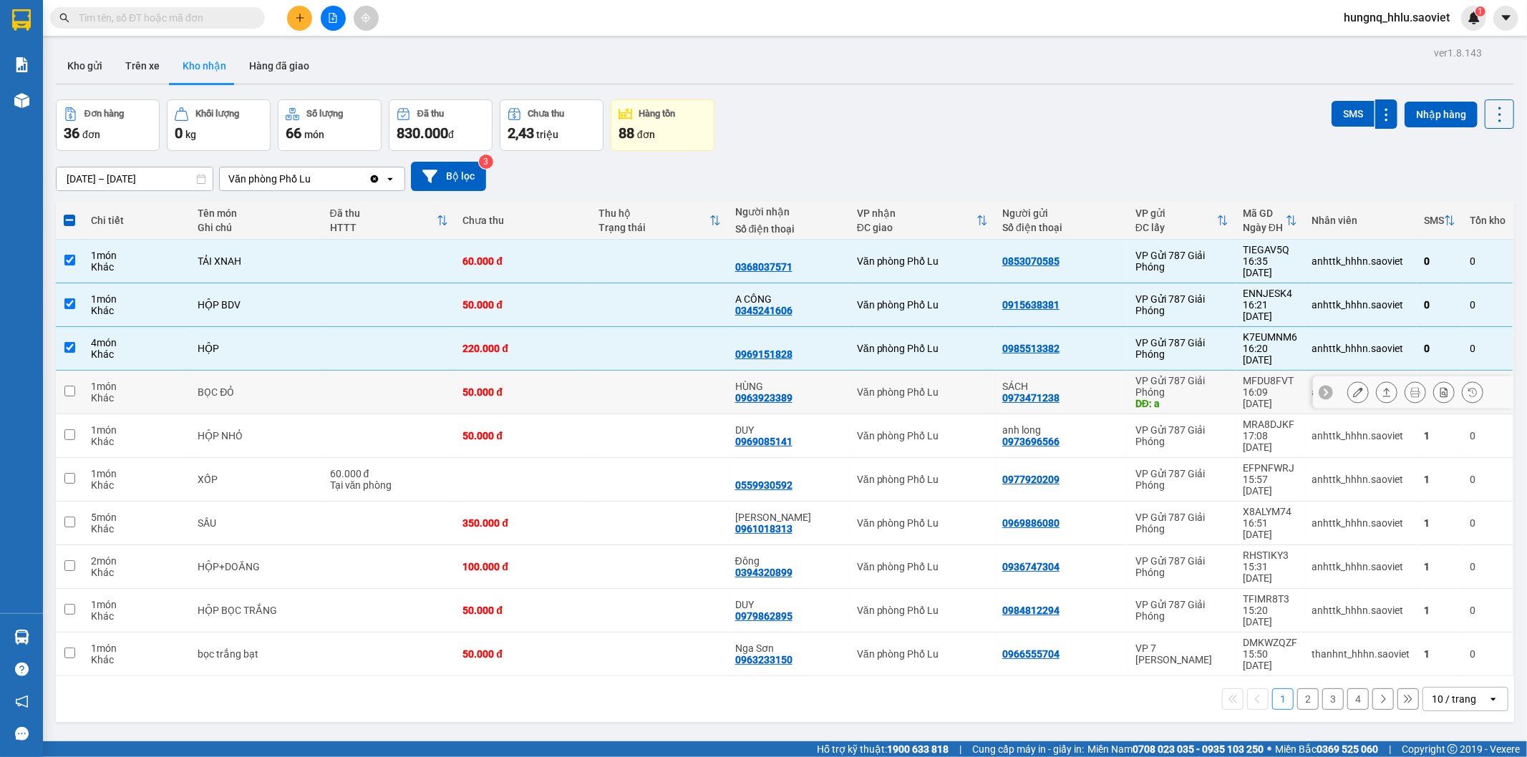
click at [125, 371] on td "1 món Khác" at bounding box center [137, 393] width 107 height 44
checkbox input "true"
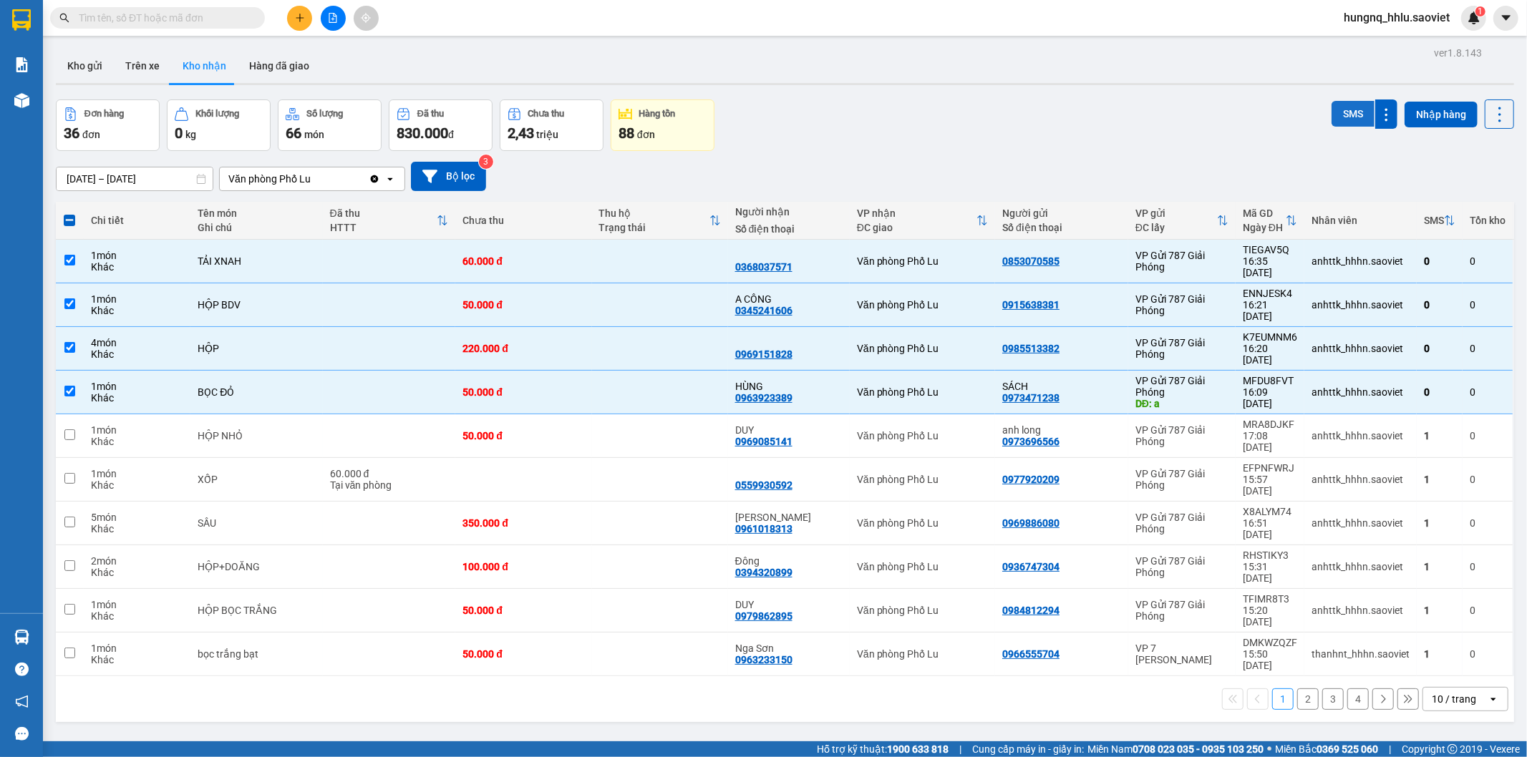
click at [1335, 116] on button "SMS" at bounding box center [1352, 114] width 43 height 26
click at [141, 63] on button "Trên xe" at bounding box center [142, 66] width 57 height 34
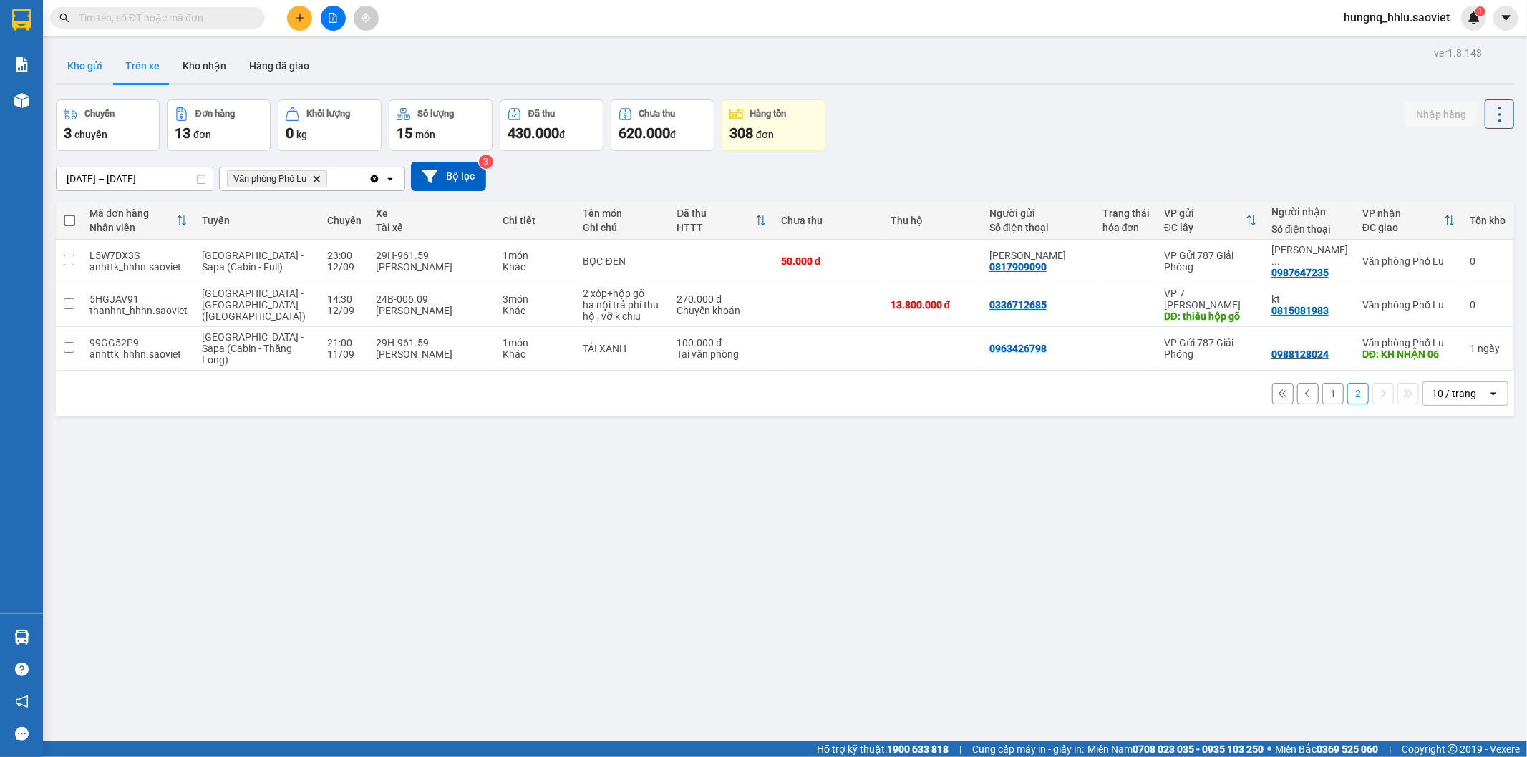
click at [81, 69] on button "Kho gửi" at bounding box center [85, 66] width 58 height 34
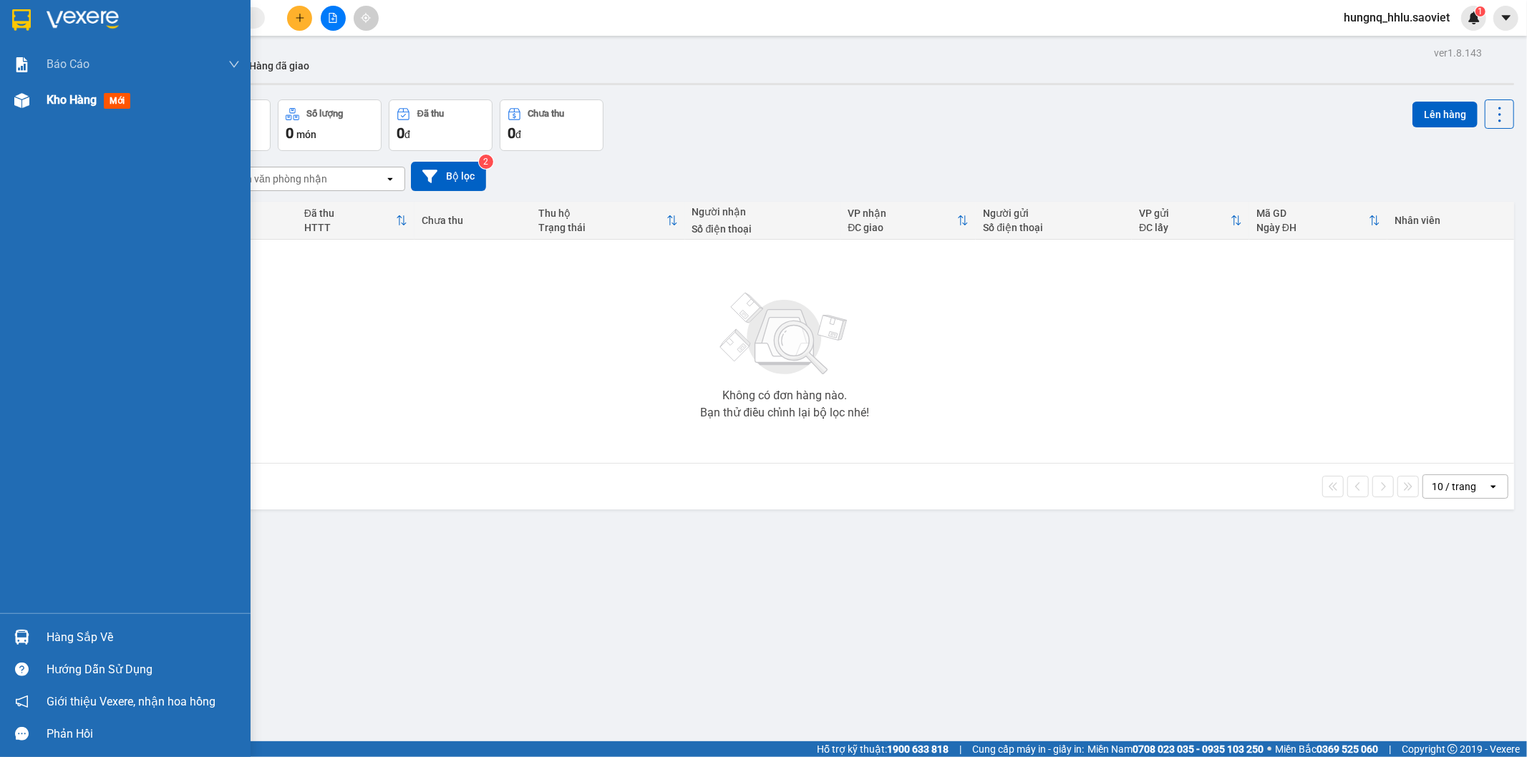
click at [88, 103] on span "Kho hàng" at bounding box center [72, 100] width 50 height 14
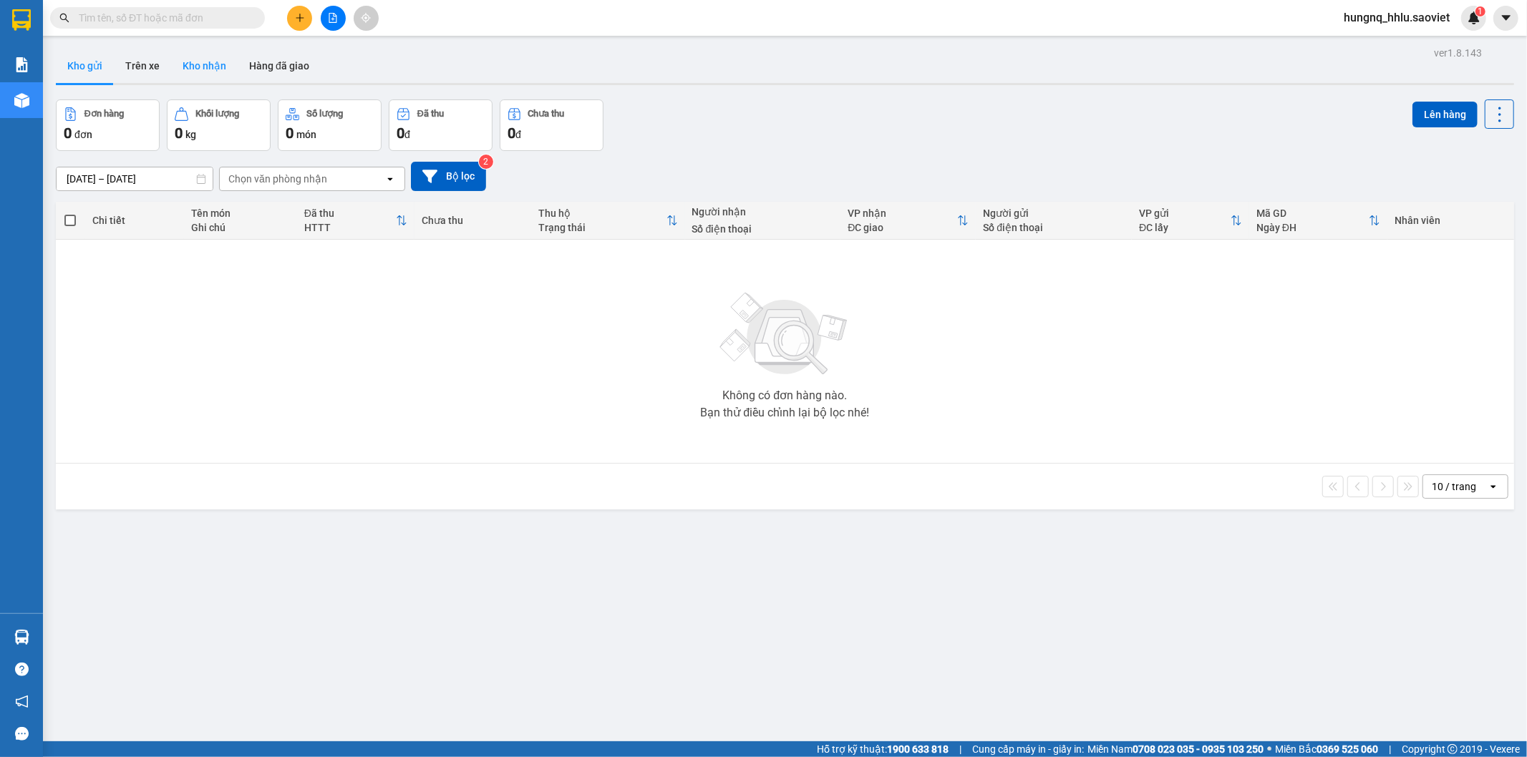
click at [175, 67] on button "Kho nhận" at bounding box center [204, 66] width 67 height 34
